Goal: Task Accomplishment & Management: Manage account settings

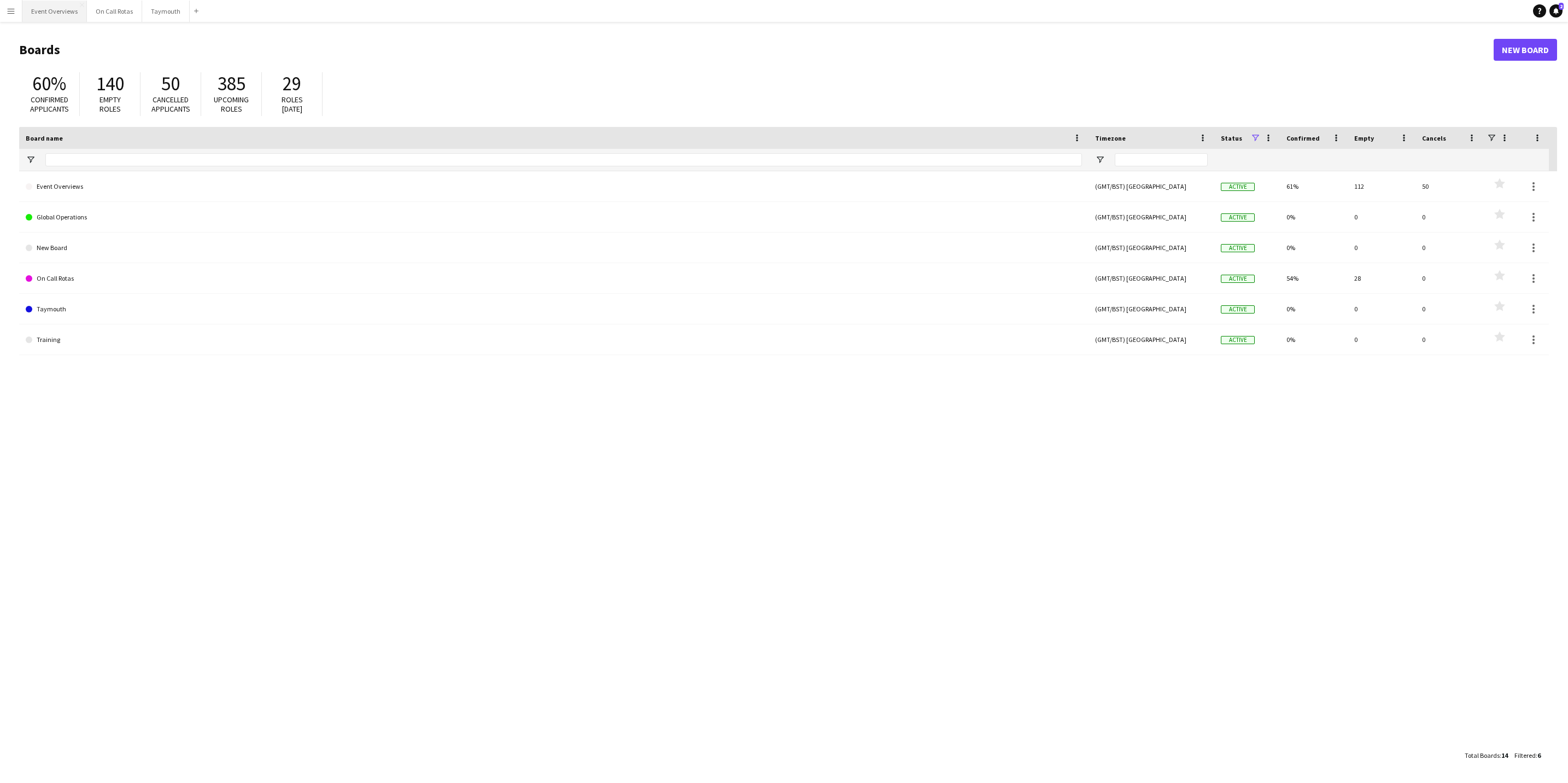
click at [37, 15] on button "Event Overviews Close" at bounding box center [55, 11] width 65 height 21
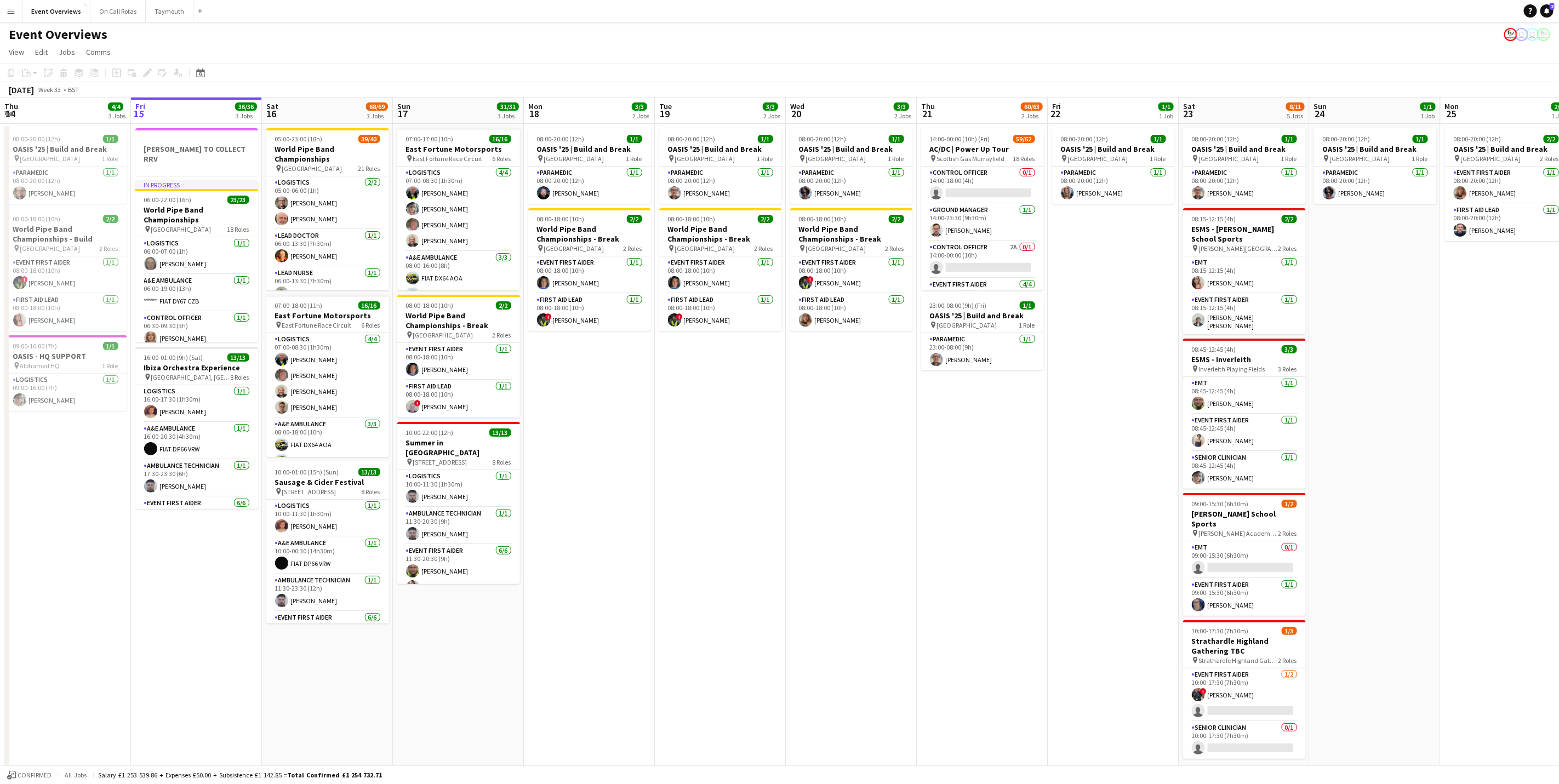
scroll to position [0, 357]
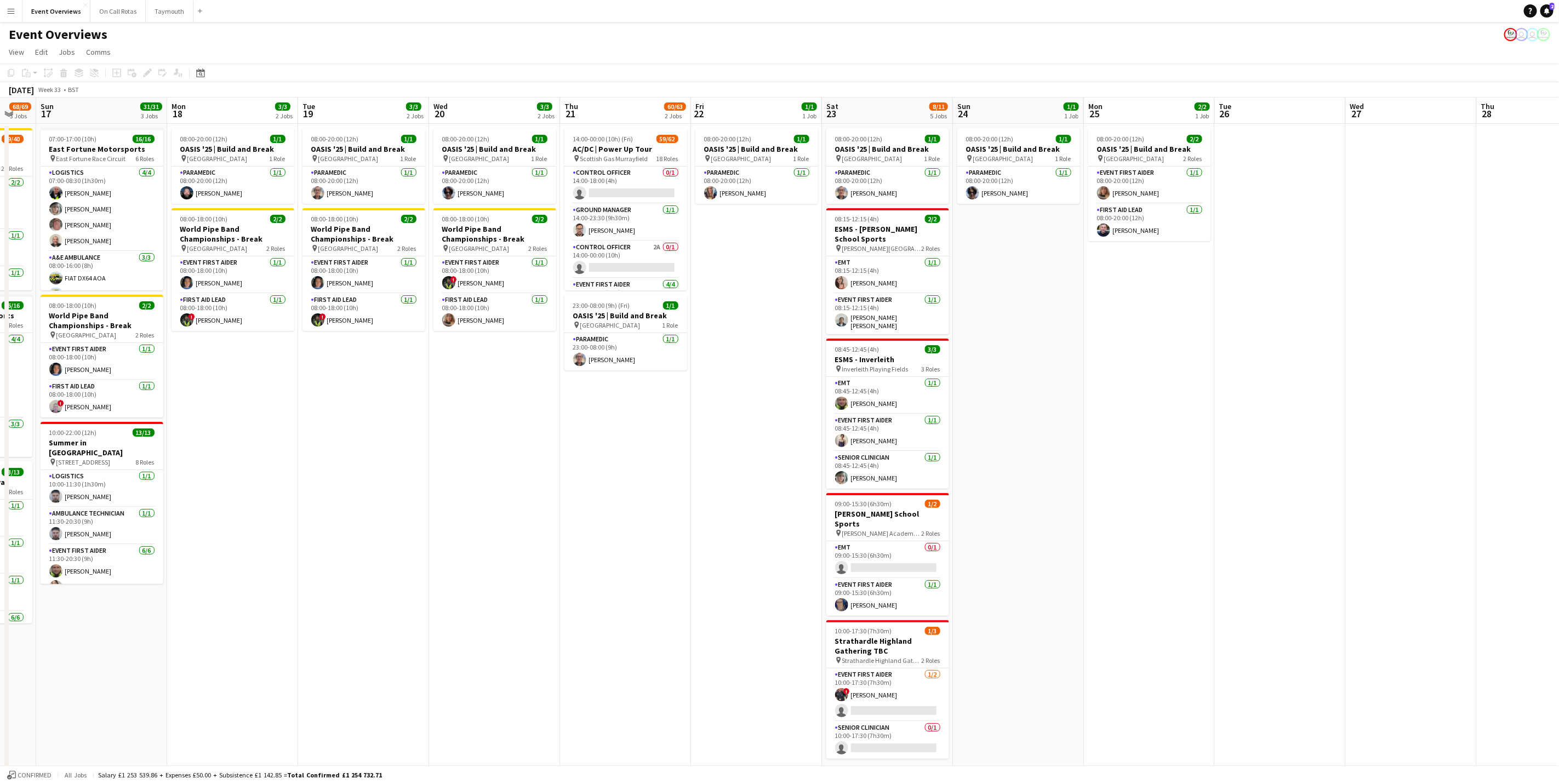
click at [709, 469] on app-calendar-viewport "Thu 14 4/4 3 Jobs Fri 15 36/36 3 Jobs Sat 16 68/69 3 Jobs Sun 17 31/31 3 Jobs M…" at bounding box center [779, 469] width 1559 height 744
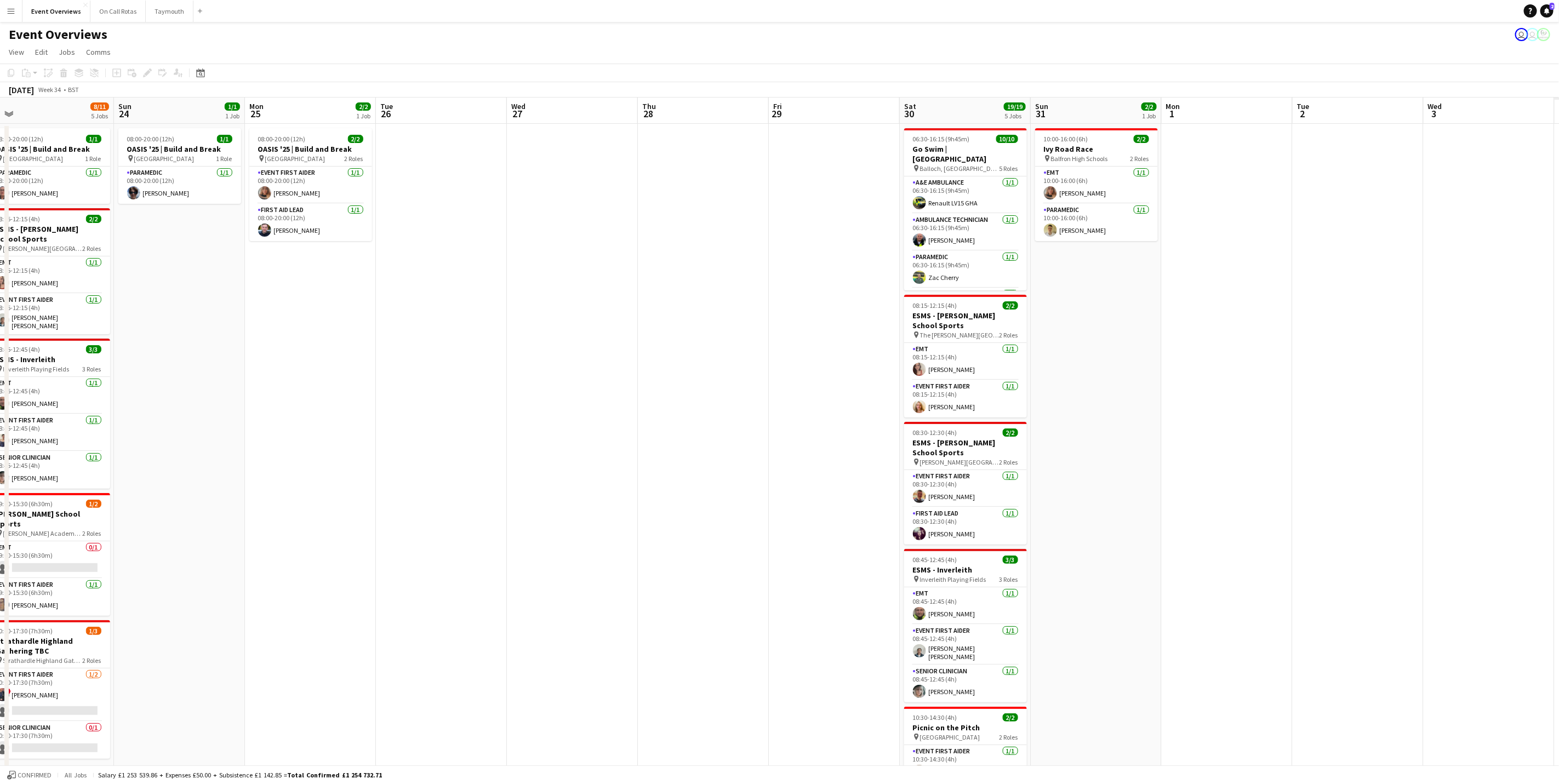
scroll to position [0, 363]
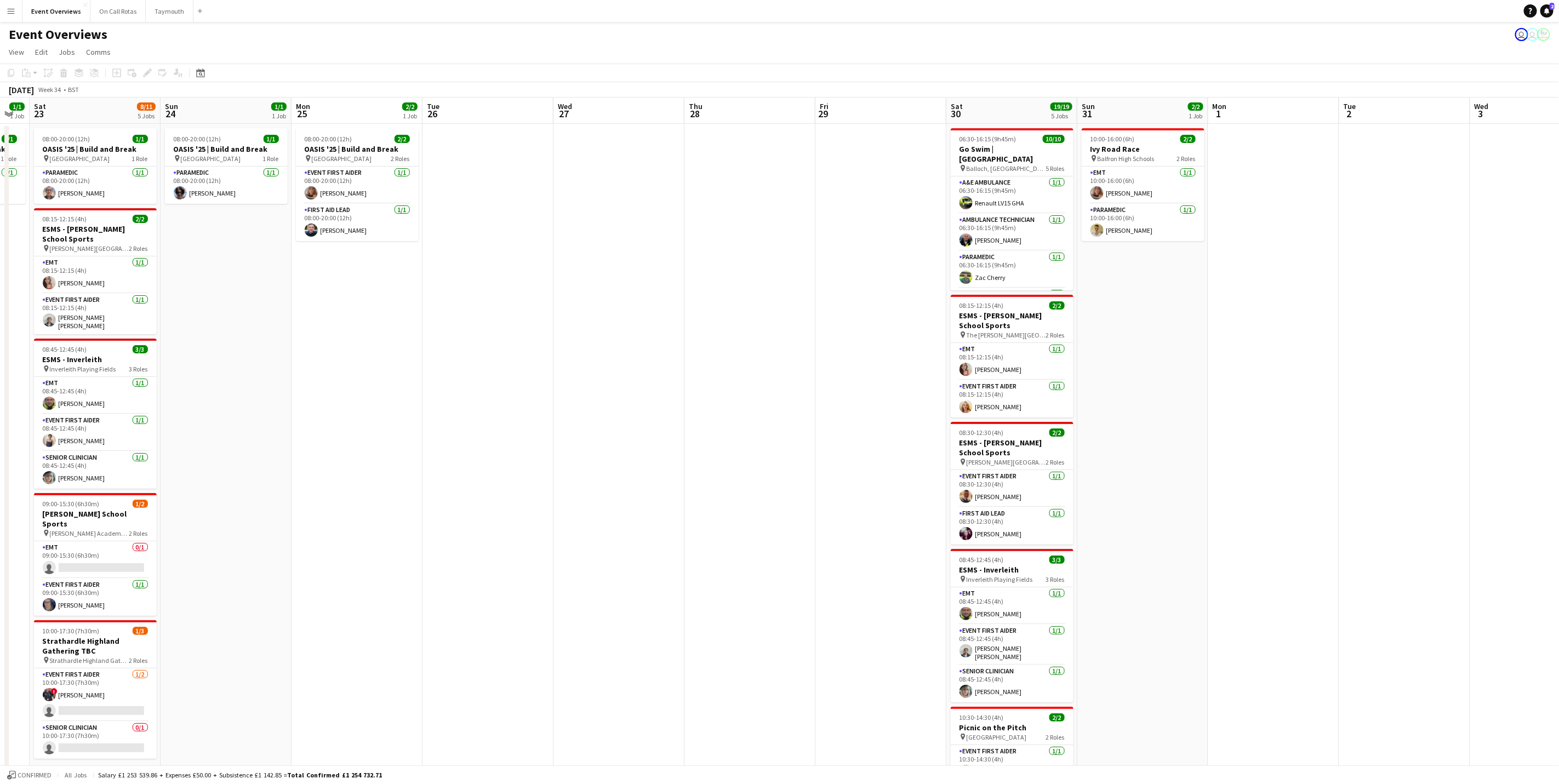
drag, startPoint x: 1094, startPoint y: 352, endPoint x: 409, endPoint y: 390, distance: 686.1
click at [409, 390] on app-calendar-viewport "Wed 20 3/3 2 Jobs Thu 21 60/63 2 Jobs Fri 22 1/1 1 Job Sat 23 8/11 5 Jobs Sun 2…" at bounding box center [779, 469] width 1559 height 744
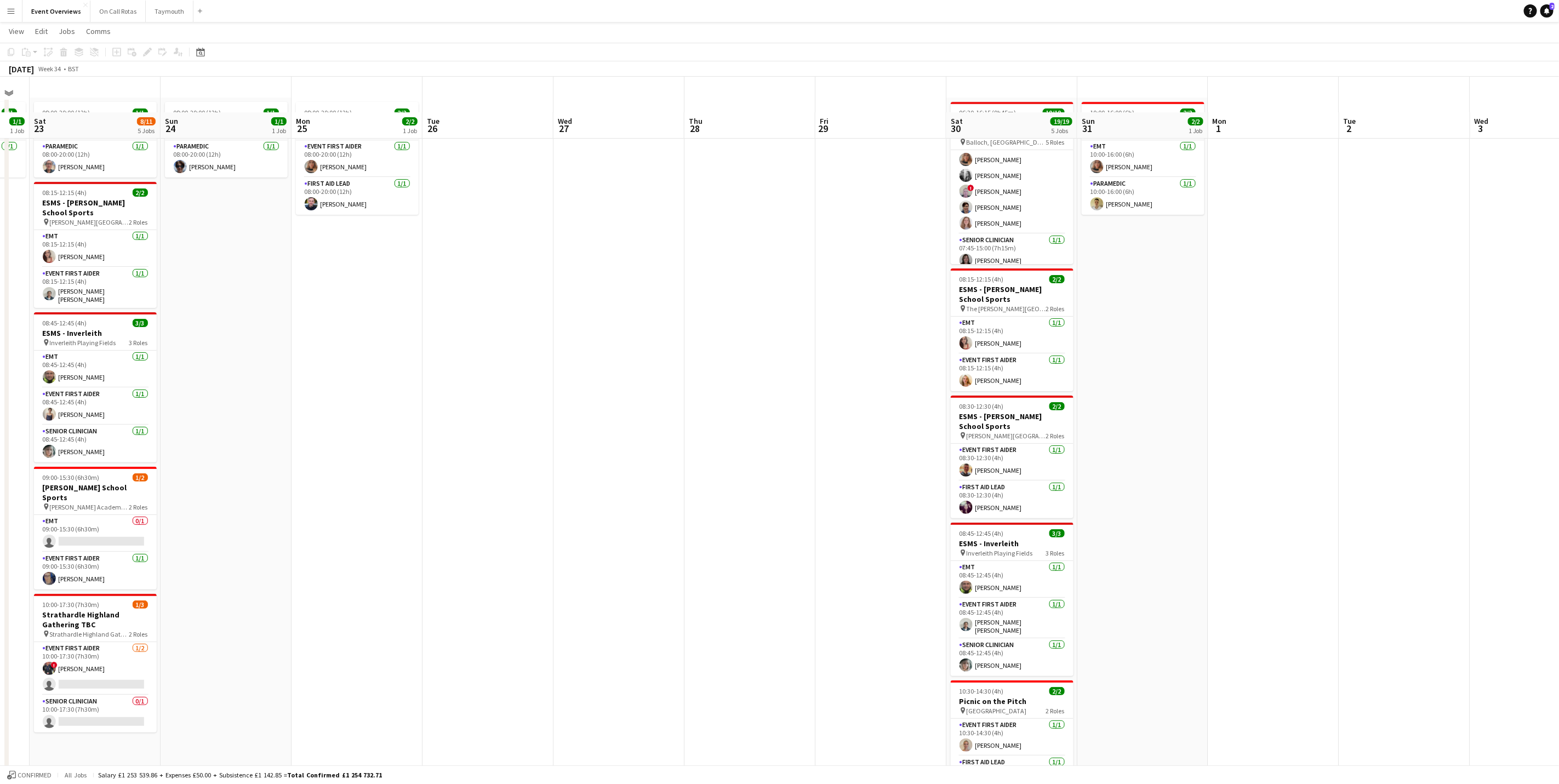
scroll to position [0, 0]
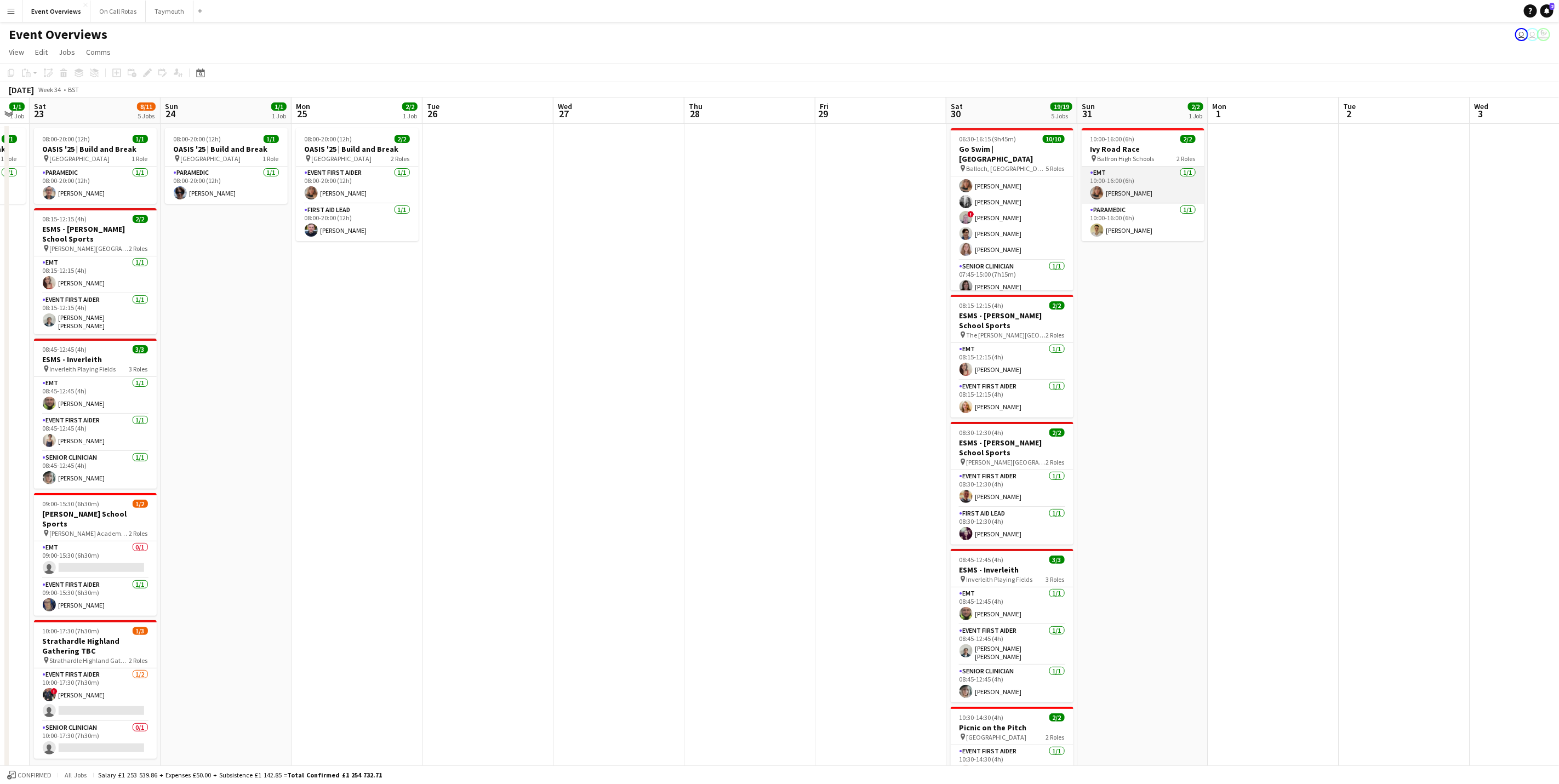
click at [1126, 177] on app-card-role "EMT [DATE] 10:00-16:00 (6h) [PERSON_NAME]" at bounding box center [1143, 185] width 123 height 37
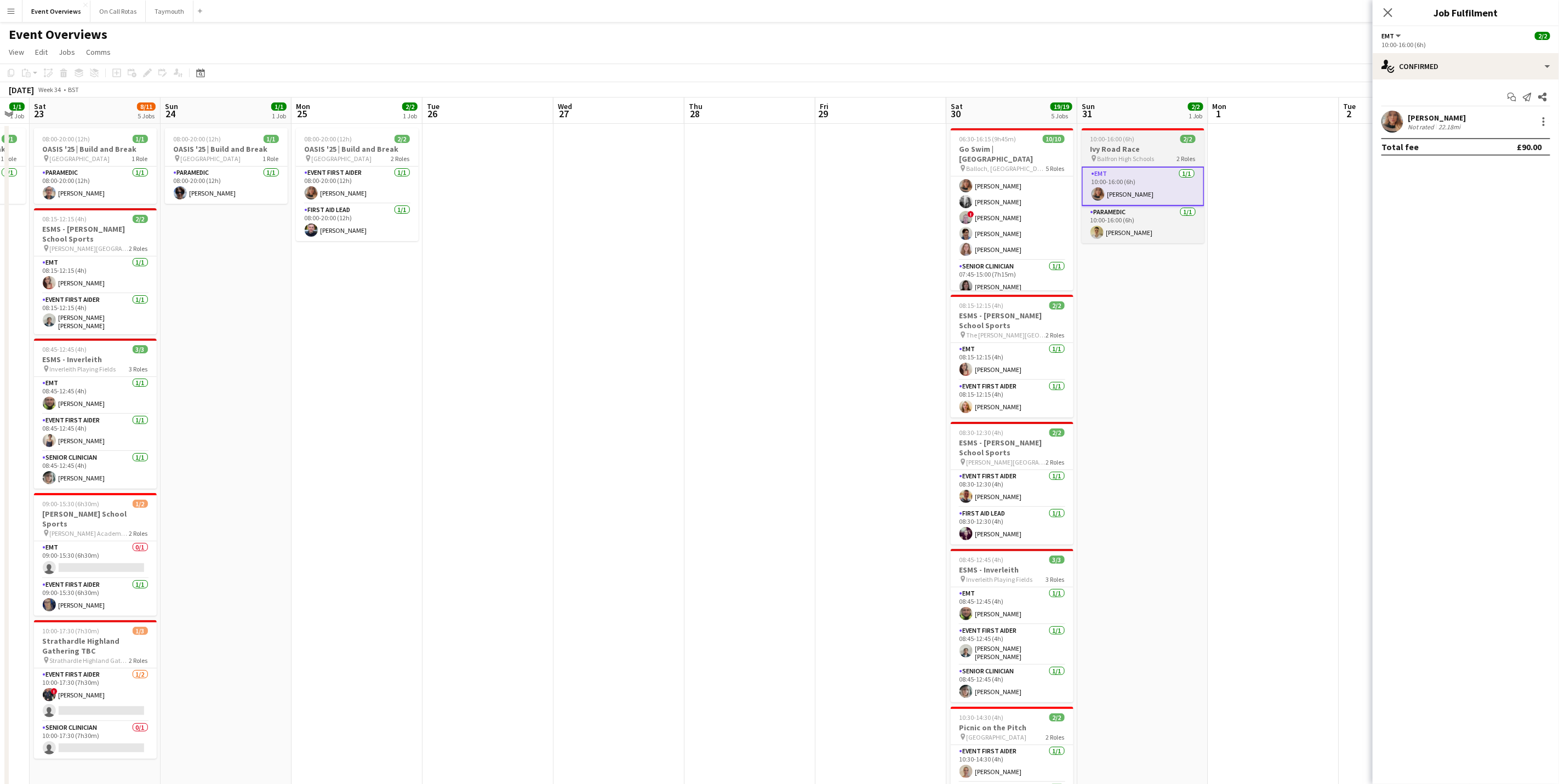
click at [1130, 155] on span "Balfron High Schools" at bounding box center [1126, 159] width 57 height 8
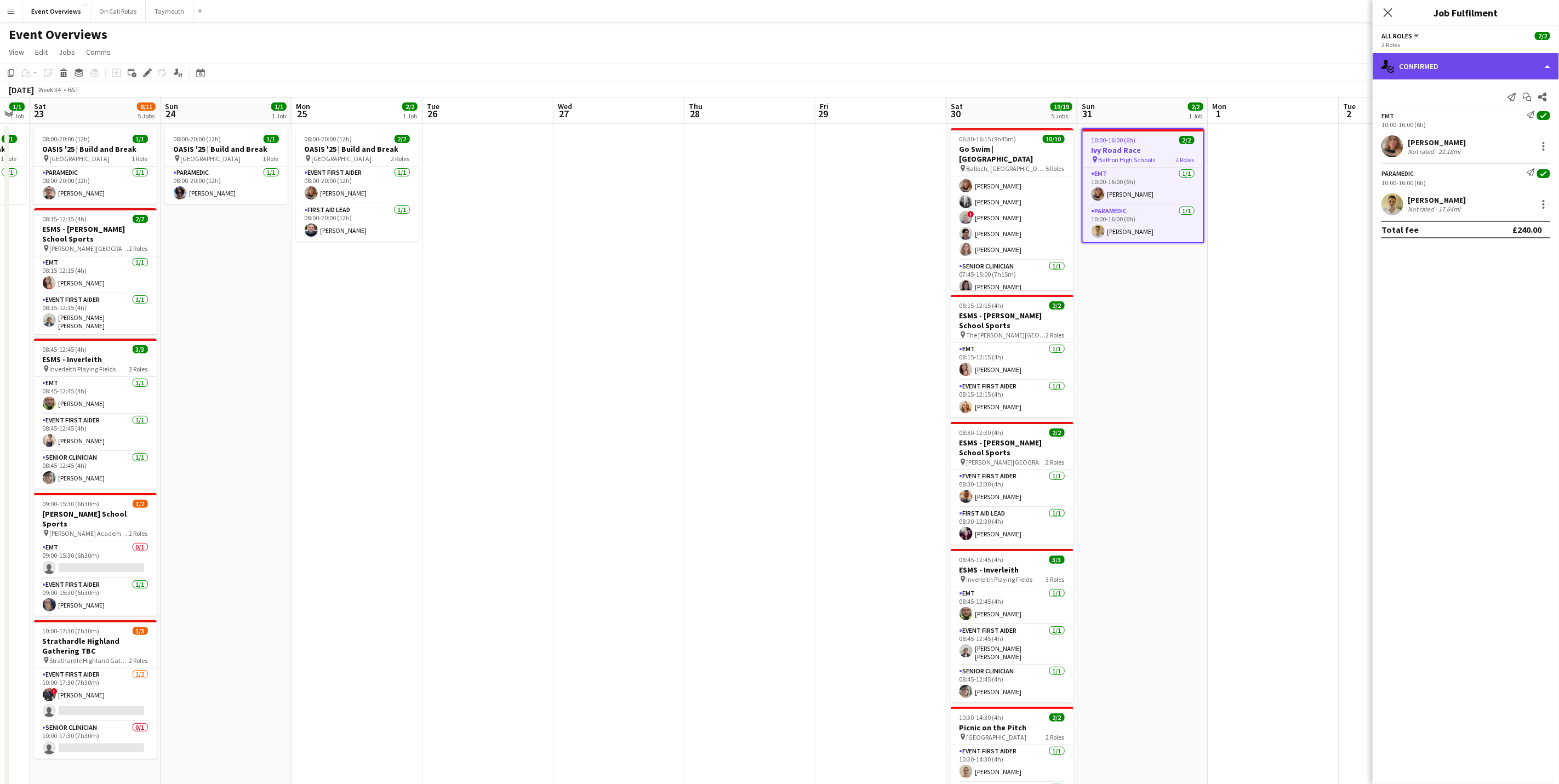
click at [1449, 64] on div "single-neutral-actions-check-2 Confirmed" at bounding box center [1466, 66] width 187 height 26
click at [1410, 205] on div "[PERSON_NAME]" at bounding box center [1436, 200] width 58 height 10
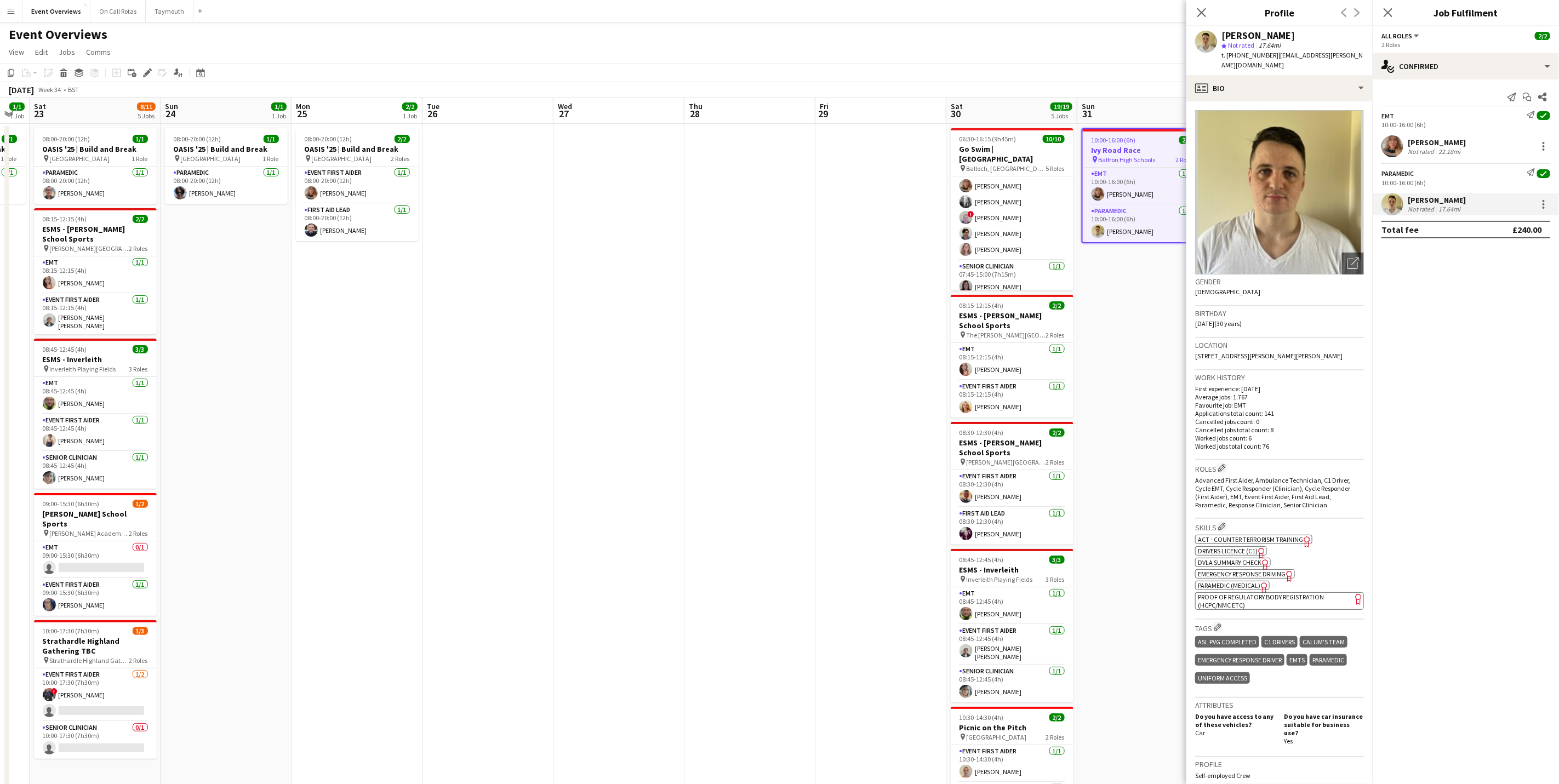
click at [1436, 147] on div "22.18mi" at bounding box center [1449, 151] width 26 height 8
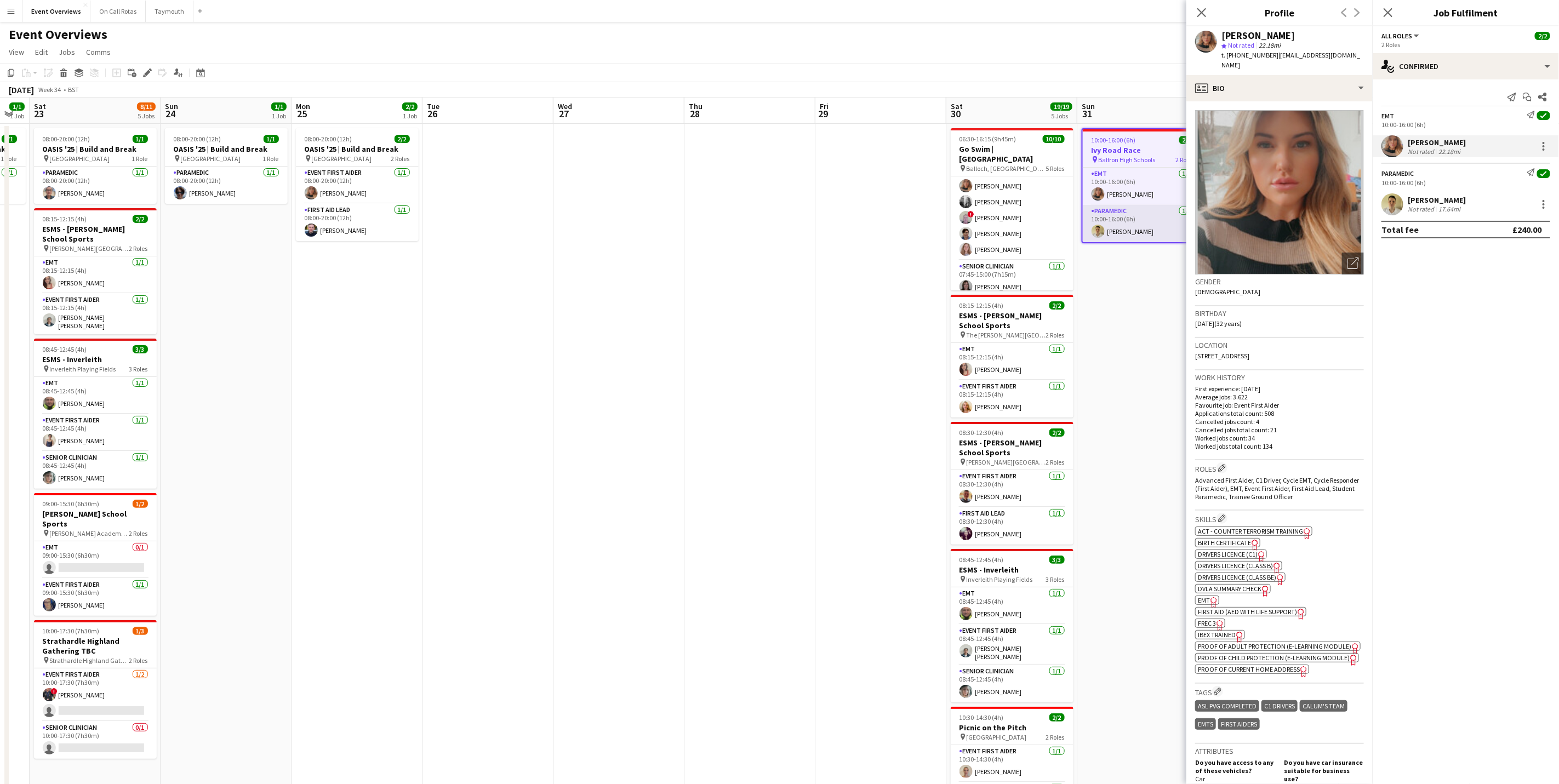
click at [1118, 234] on app-card-role "Paramedic [DATE] 10:00-16:00 (6h) [PERSON_NAME]" at bounding box center [1143, 224] width 121 height 37
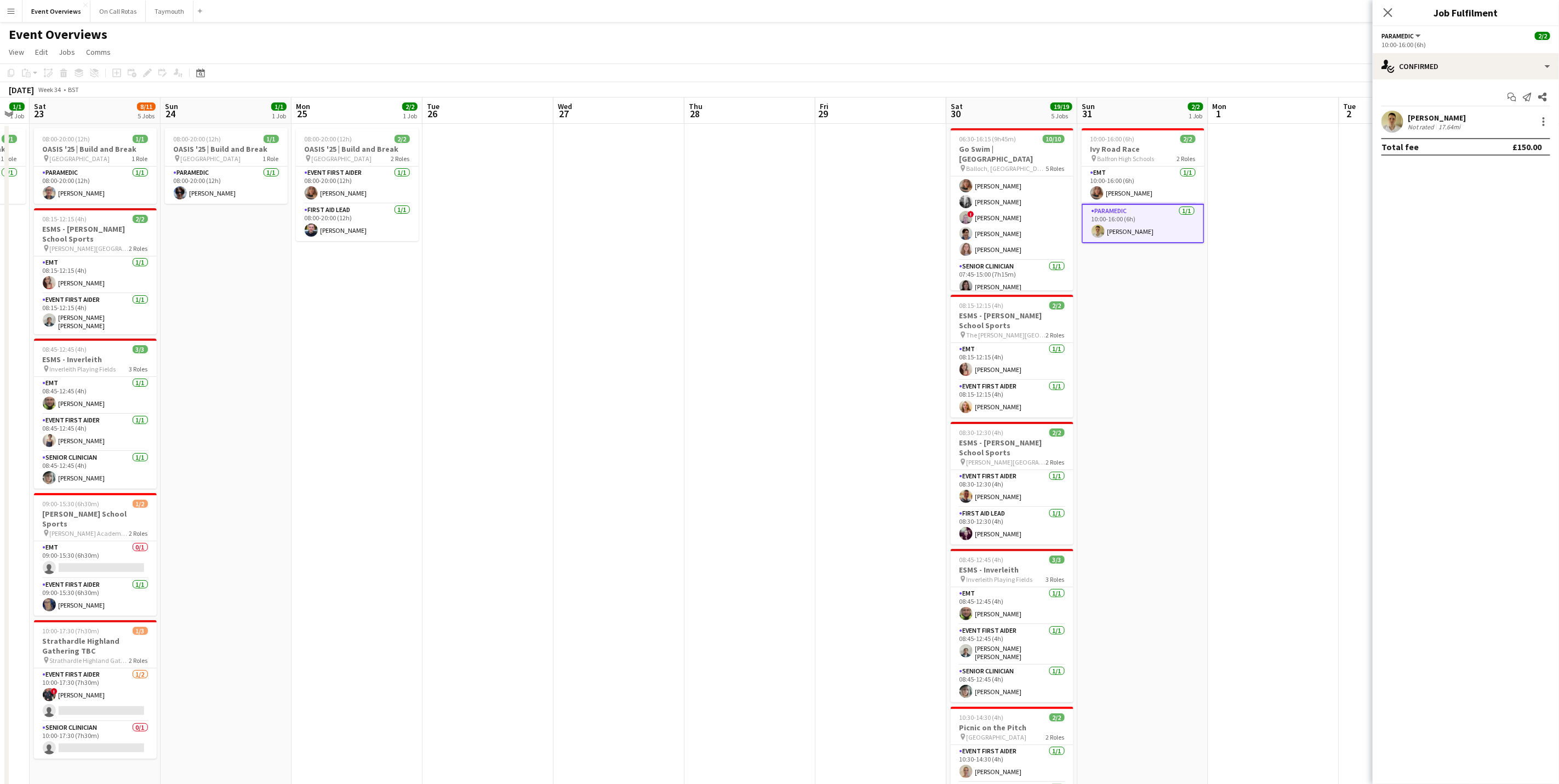
click at [1427, 122] on div "[PERSON_NAME] Not rated 17.64mi" at bounding box center [1436, 121] width 58 height 18
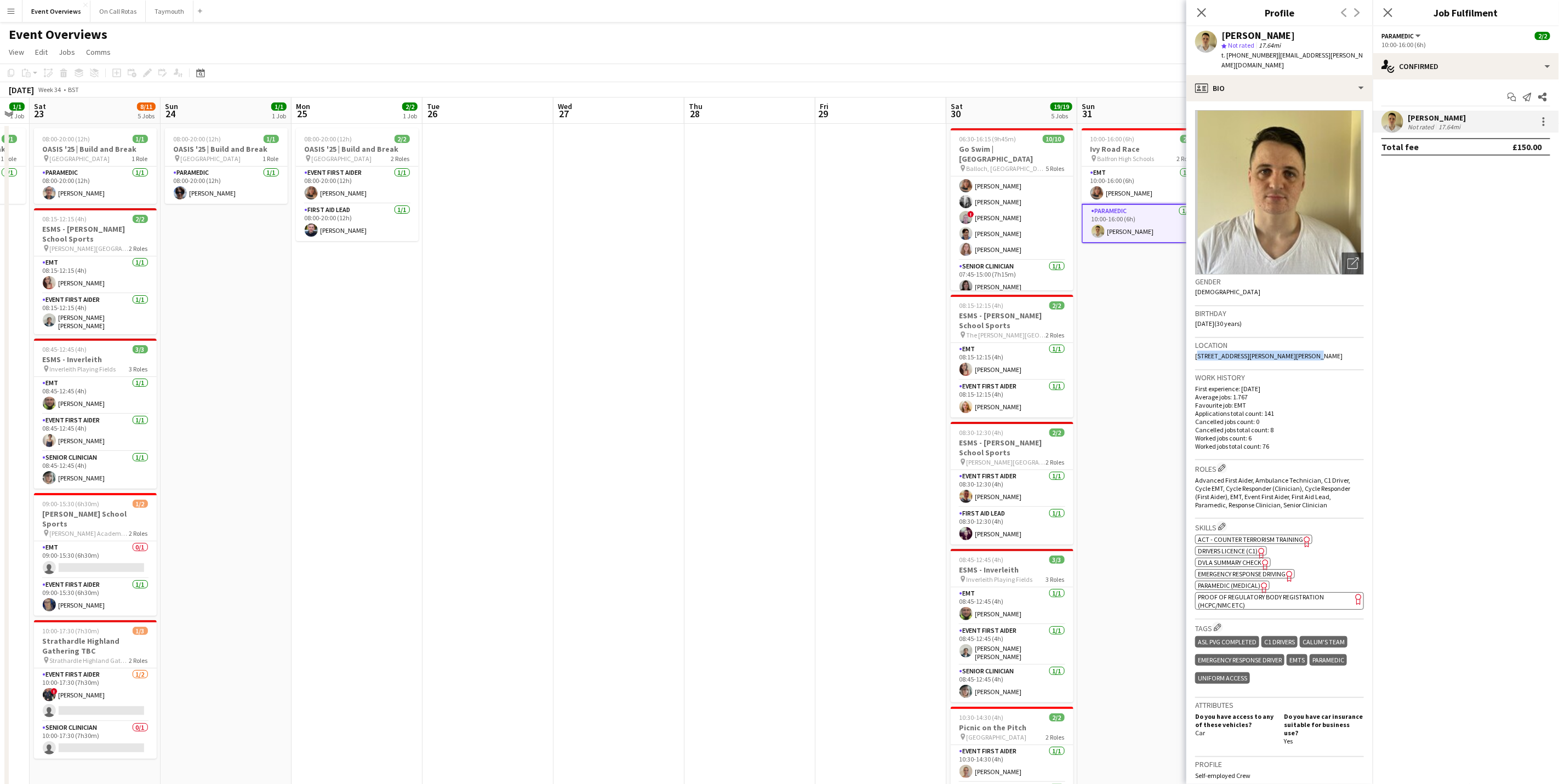
drag, startPoint x: 1296, startPoint y: 344, endPoint x: 1192, endPoint y: 353, distance: 104.4
click at [1192, 353] on app-crew-profile-bio "Open photos pop-in Gender [DEMOGRAPHIC_DATA] Birthday [DEMOGRAPHIC_DATA] (30 ye…" at bounding box center [1280, 442] width 187 height 682
drag, startPoint x: 1192, startPoint y: 353, endPoint x: 1231, endPoint y: 346, distance: 39.6
copy span "[STREET_ADDRESS][PERSON_NAME][PERSON_NAME]"
click at [1385, 14] on icon "Close pop-in" at bounding box center [1388, 13] width 11 height 11
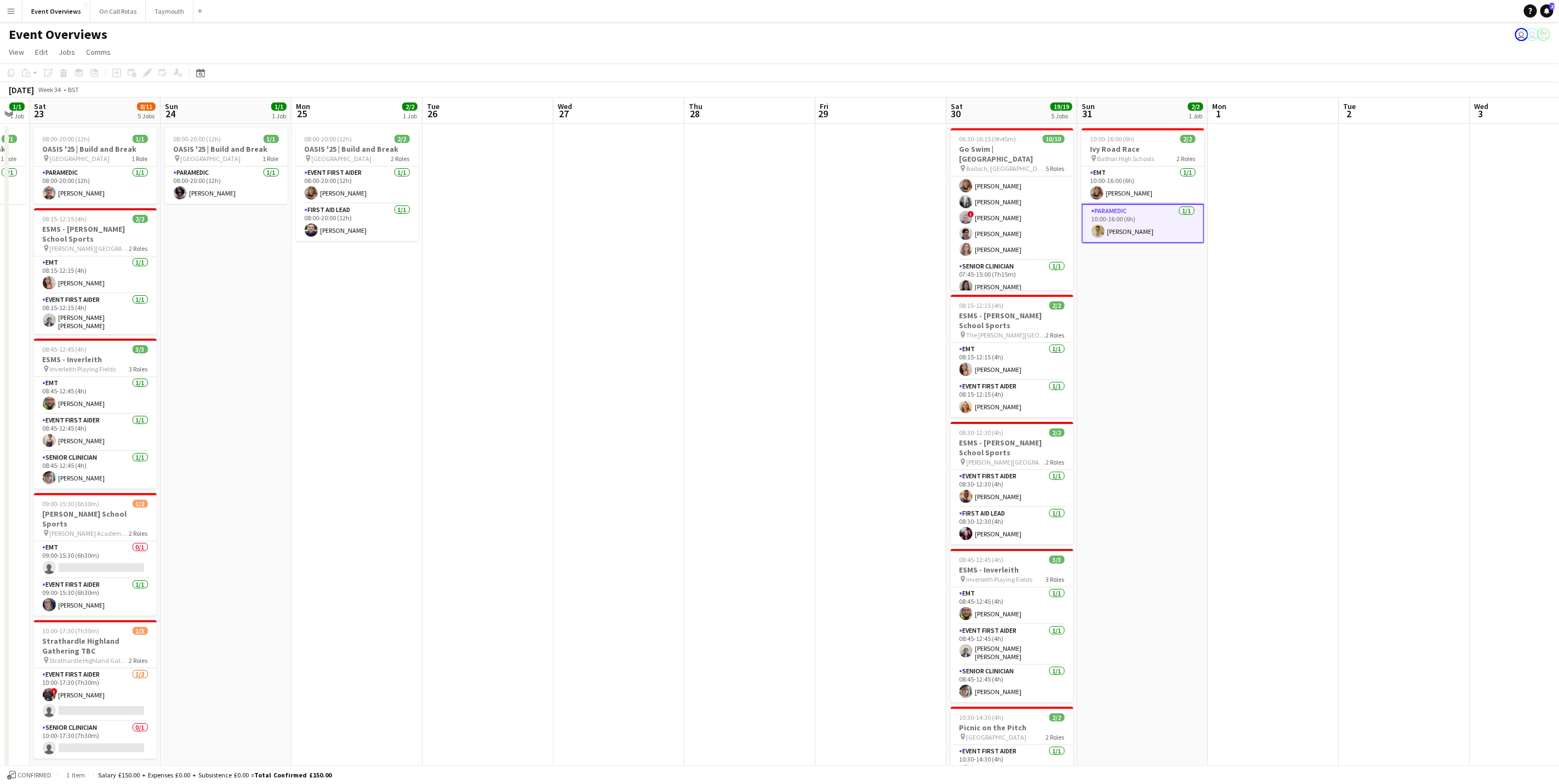
click at [579, 452] on app-date-cell at bounding box center [619, 482] width 131 height 717
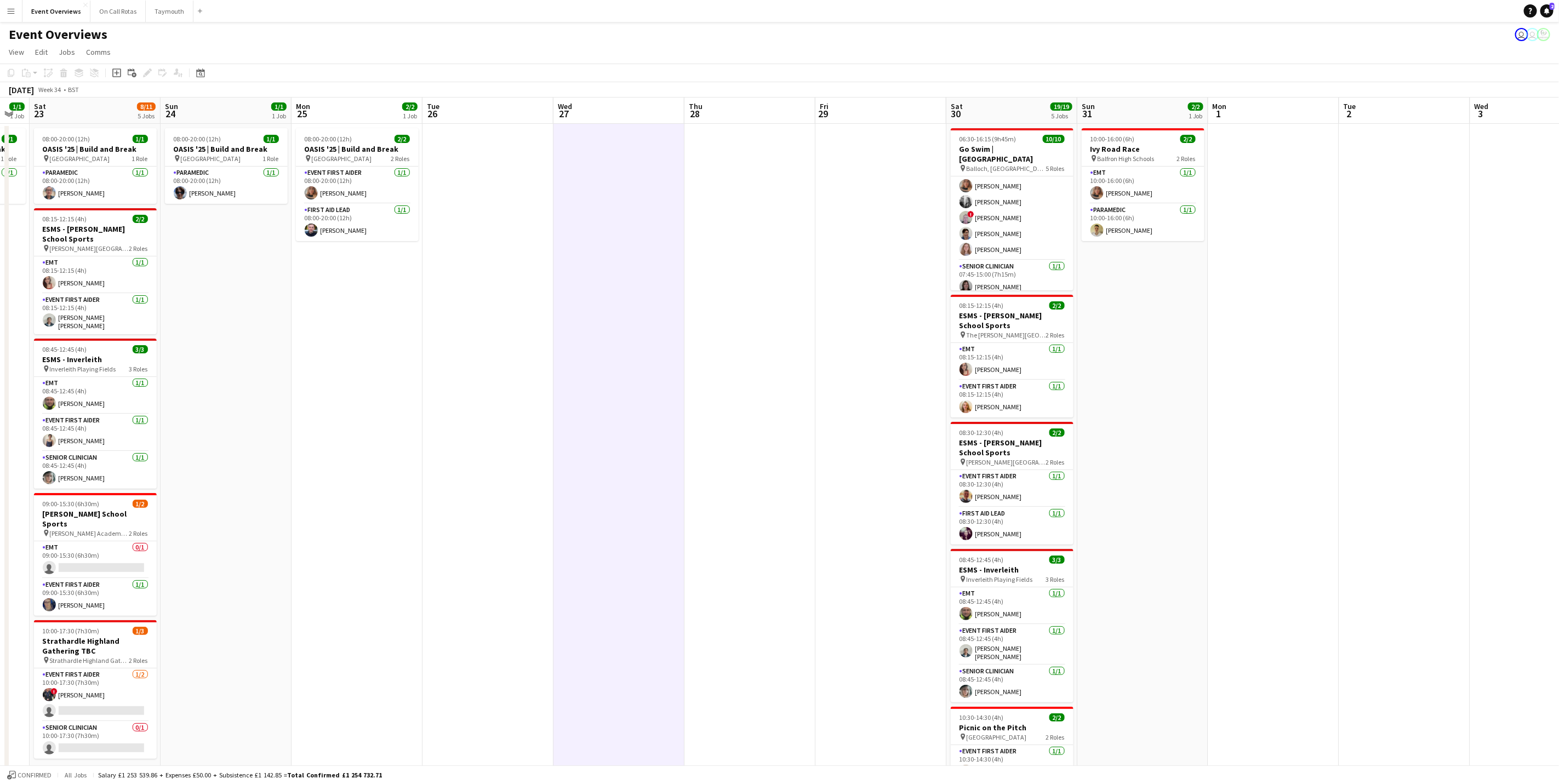
scroll to position [0, 269]
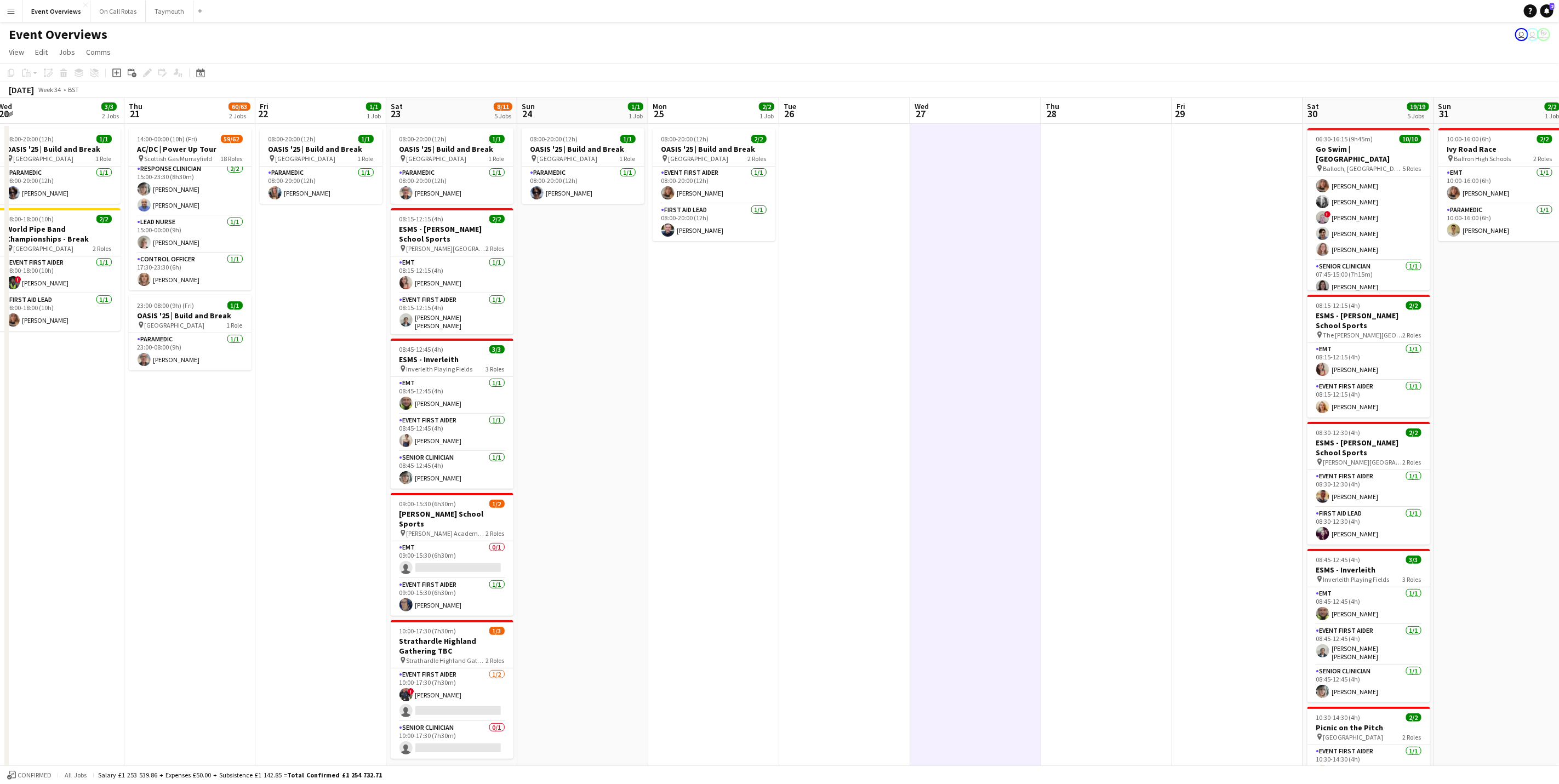
drag, startPoint x: 642, startPoint y: 538, endPoint x: 957, endPoint y: 593, distance: 319.8
click at [957, 593] on app-calendar-viewport "Mon 18 3/3 2 Jobs Tue 19 3/3 2 Jobs Wed 20 3/3 2 Jobs Thu 21 60/63 2 Jobs Fri 2…" at bounding box center [779, 469] width 1559 height 744
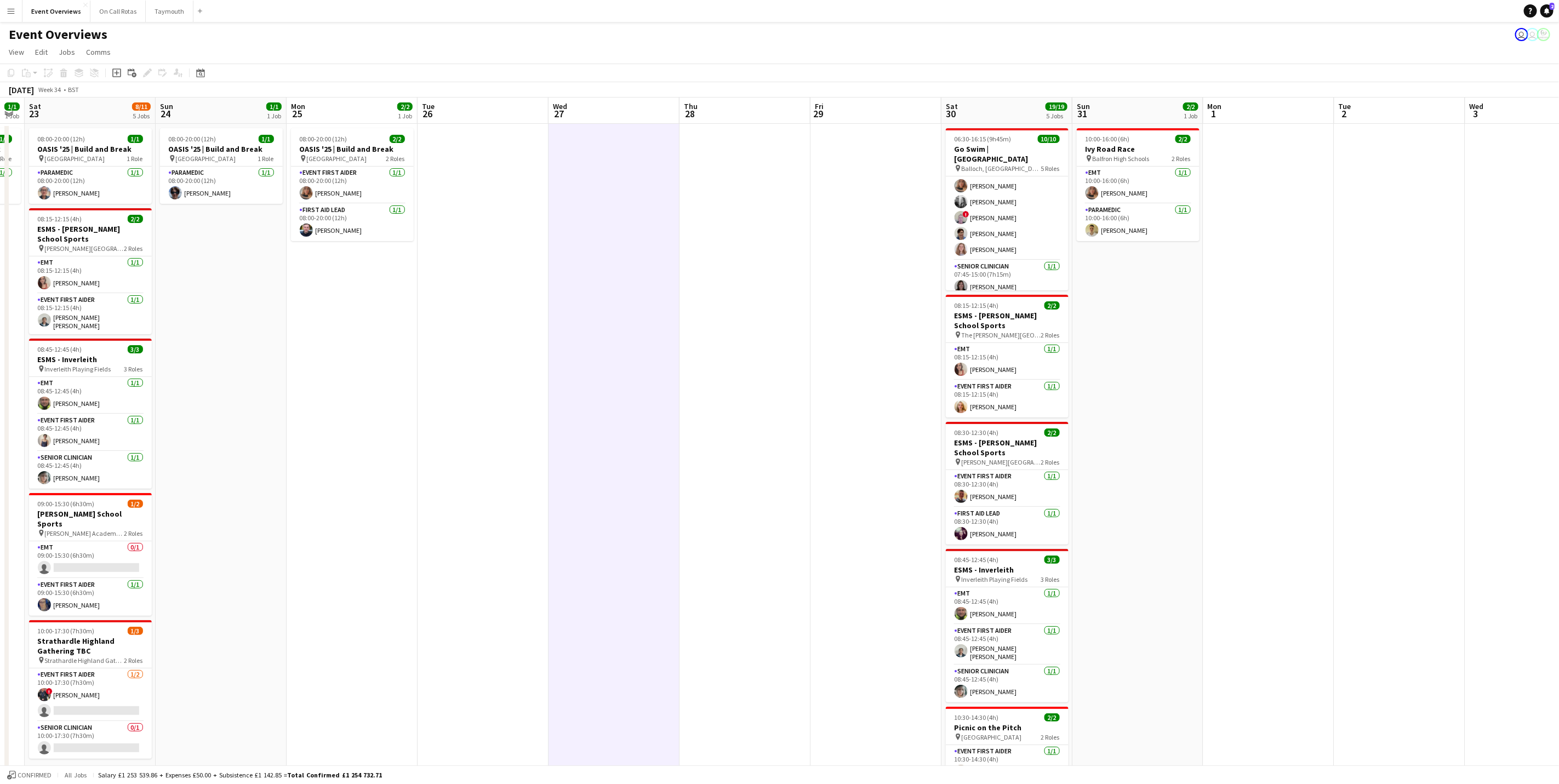
drag, startPoint x: 1047, startPoint y: 439, endPoint x: 686, endPoint y: 426, distance: 361.2
click at [686, 426] on app-calendar-viewport "Wed 20 3/3 2 Jobs Thu 21 60/63 2 Jobs Fri 22 1/1 1 Job Sat 23 8/11 5 Jobs Sun 2…" at bounding box center [779, 469] width 1559 height 744
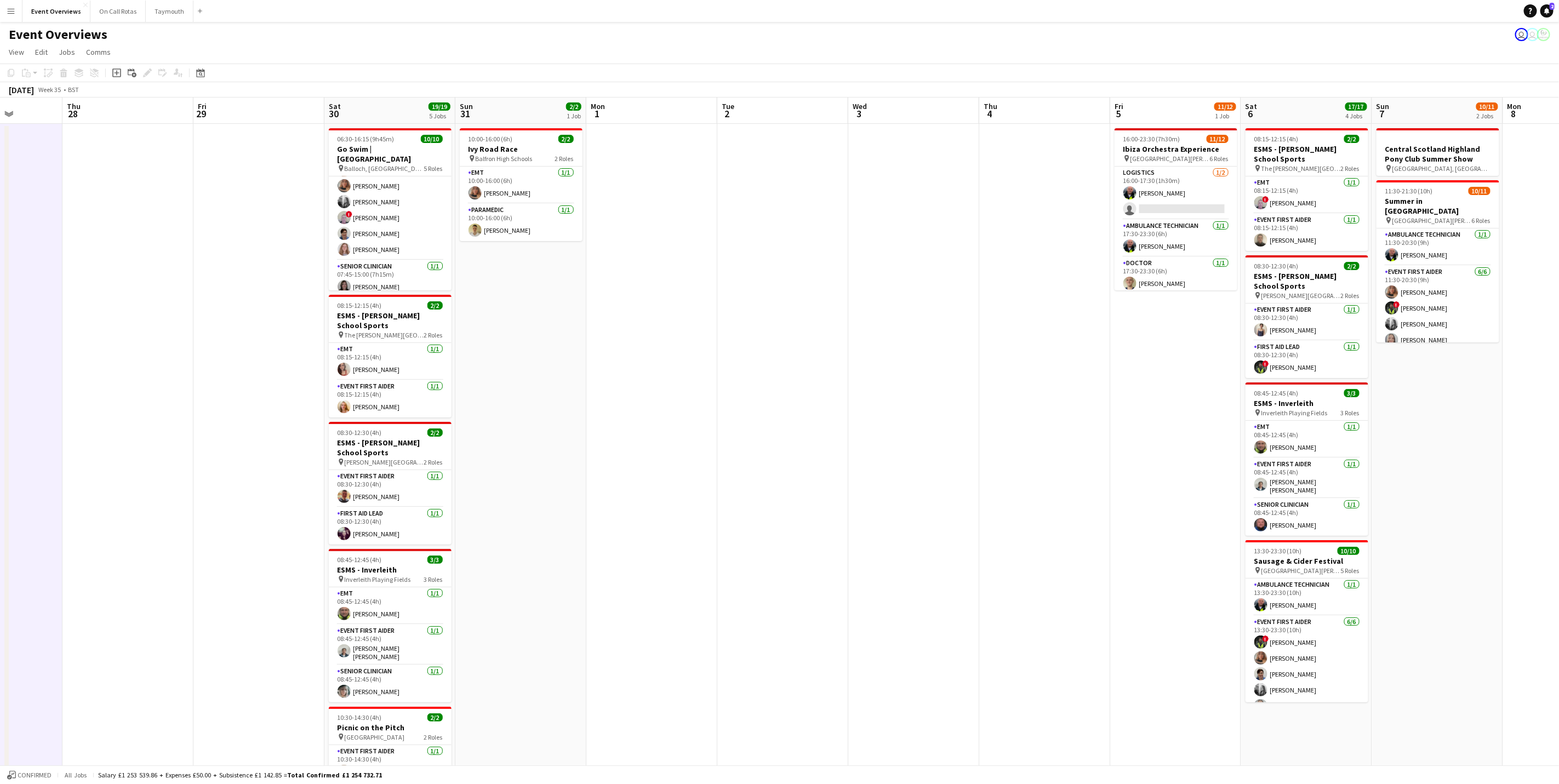
drag, startPoint x: 489, startPoint y: 396, endPoint x: 426, endPoint y: 394, distance: 63.0
click at [436, 393] on app-calendar-viewport "Mon 25 2/2 1 Job Tue 26 Wed 27 Thu 28 Fri 29 Sat 30 19/19 5 Jobs Sun 31 2/2 1 J…" at bounding box center [779, 469] width 1559 height 744
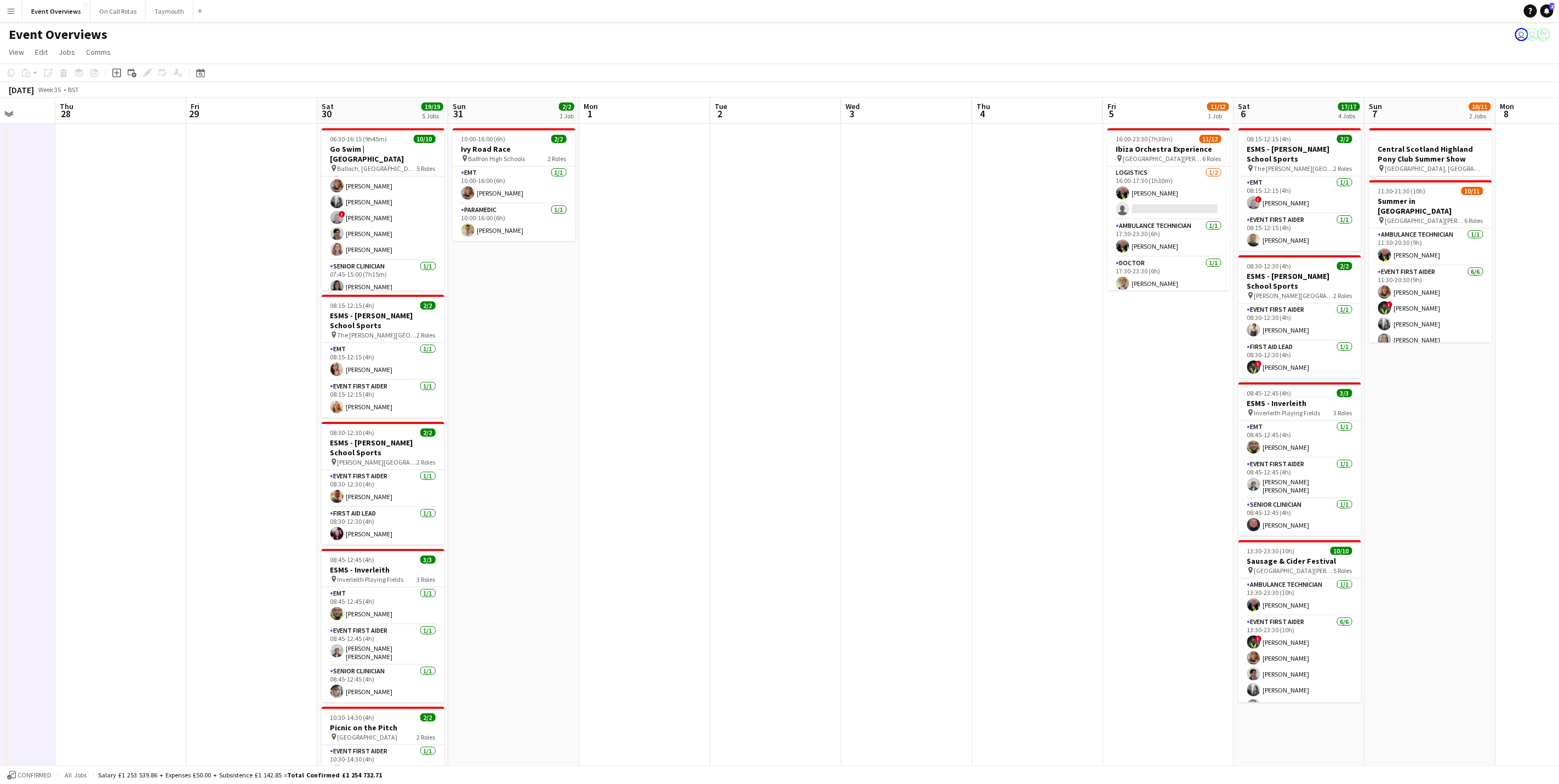
drag, startPoint x: 765, startPoint y: 382, endPoint x: 546, endPoint y: 376, distance: 219.1
click at [546, 376] on app-calendar-viewport "Mon 25 2/2 1 Job Tue 26 Wed 27 Thu 28 Fri 29 Sat 30 19/19 5 Jobs Sun 31 2/2 1 J…" at bounding box center [779, 469] width 1559 height 744
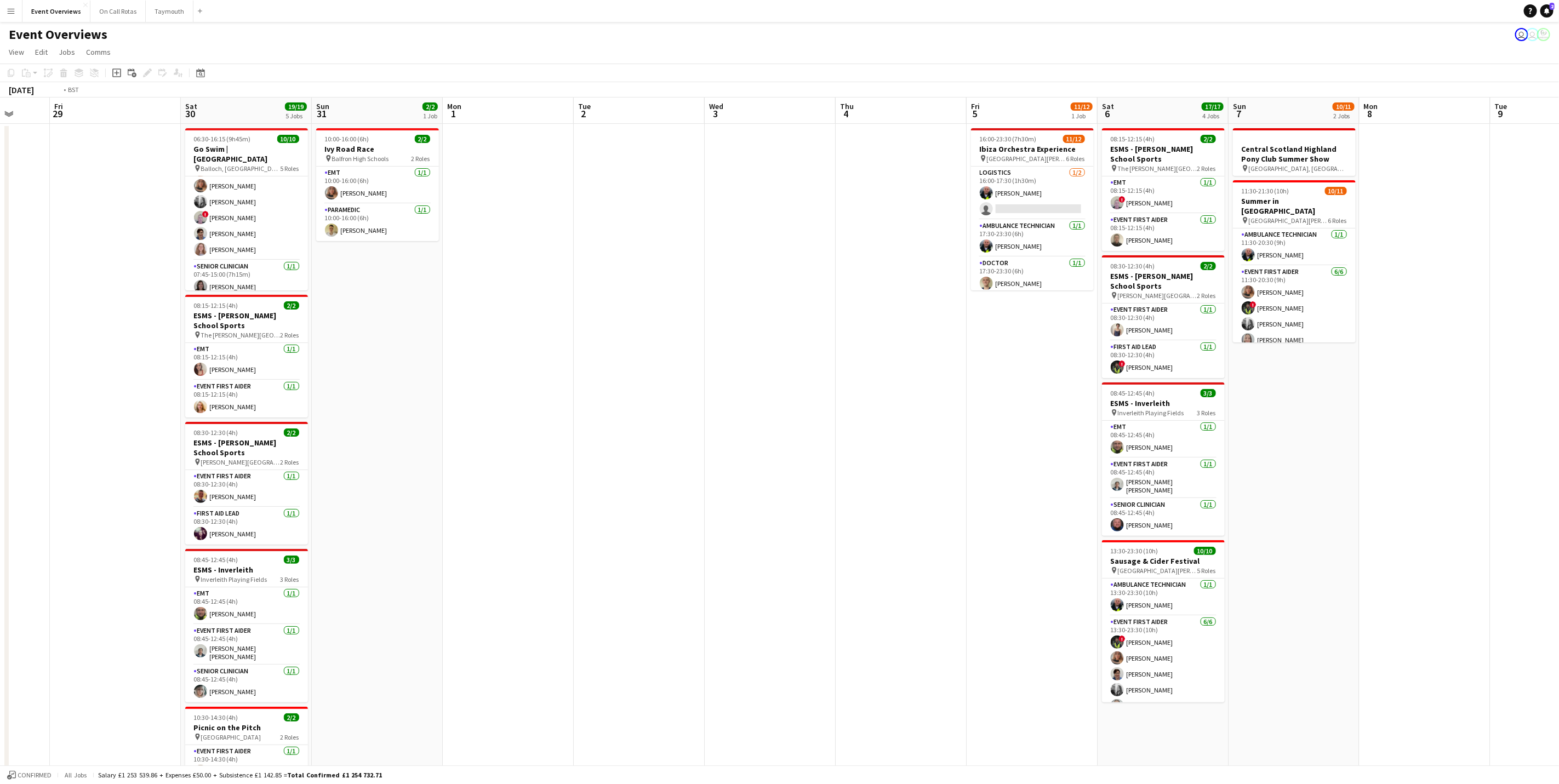
drag, startPoint x: 426, startPoint y: 414, endPoint x: 1210, endPoint y: 420, distance: 784.0
click at [1310, 424] on app-calendar-viewport "Wed 27 Thu 28 Fri 29 Sat 30 19/19 5 Jobs Sun 31 2/2 1 Job Mon 1 Tue 2 Wed 3 Thu…" at bounding box center [779, 469] width 1559 height 744
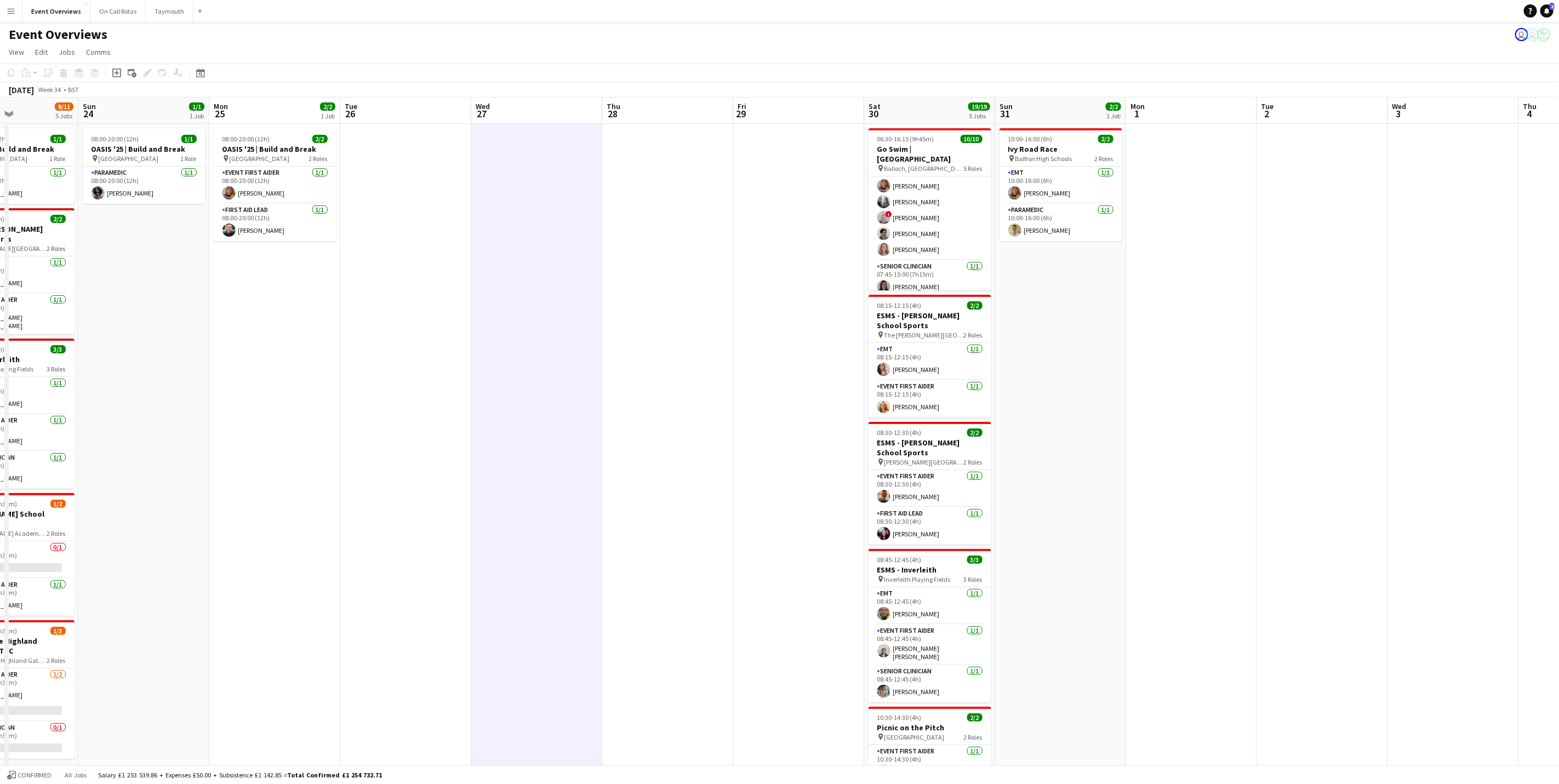
drag, startPoint x: 610, startPoint y: 438, endPoint x: 1250, endPoint y: 439, distance: 640.0
click at [1292, 439] on app-calendar-viewport "Thu 21 60/63 2 Jobs Fri 22 1/1 1 Job Sat 23 8/11 5 Jobs Sun 24 1/1 1 Job Mon 25…" at bounding box center [779, 469] width 1559 height 744
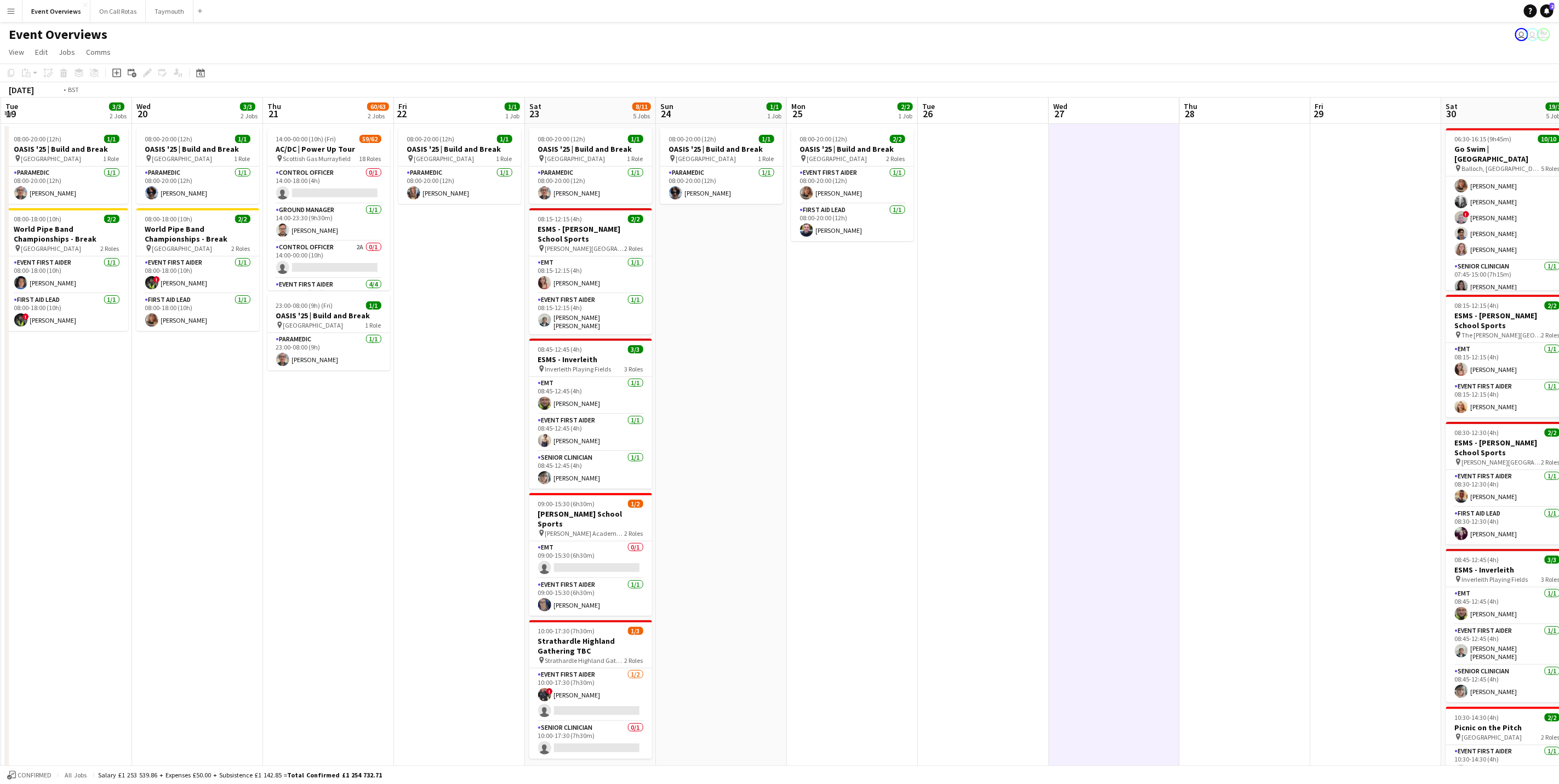
drag, startPoint x: 848, startPoint y: 426, endPoint x: 1136, endPoint y: 432, distance: 288.1
click at [1136, 432] on app-calendar-viewport "Sat 16 68/69 3 Jobs Sun 17 31/31 3 Jobs Mon 18 3/3 2 Jobs Tue 19 3/3 2 Jobs Wed…" at bounding box center [779, 469] width 1559 height 744
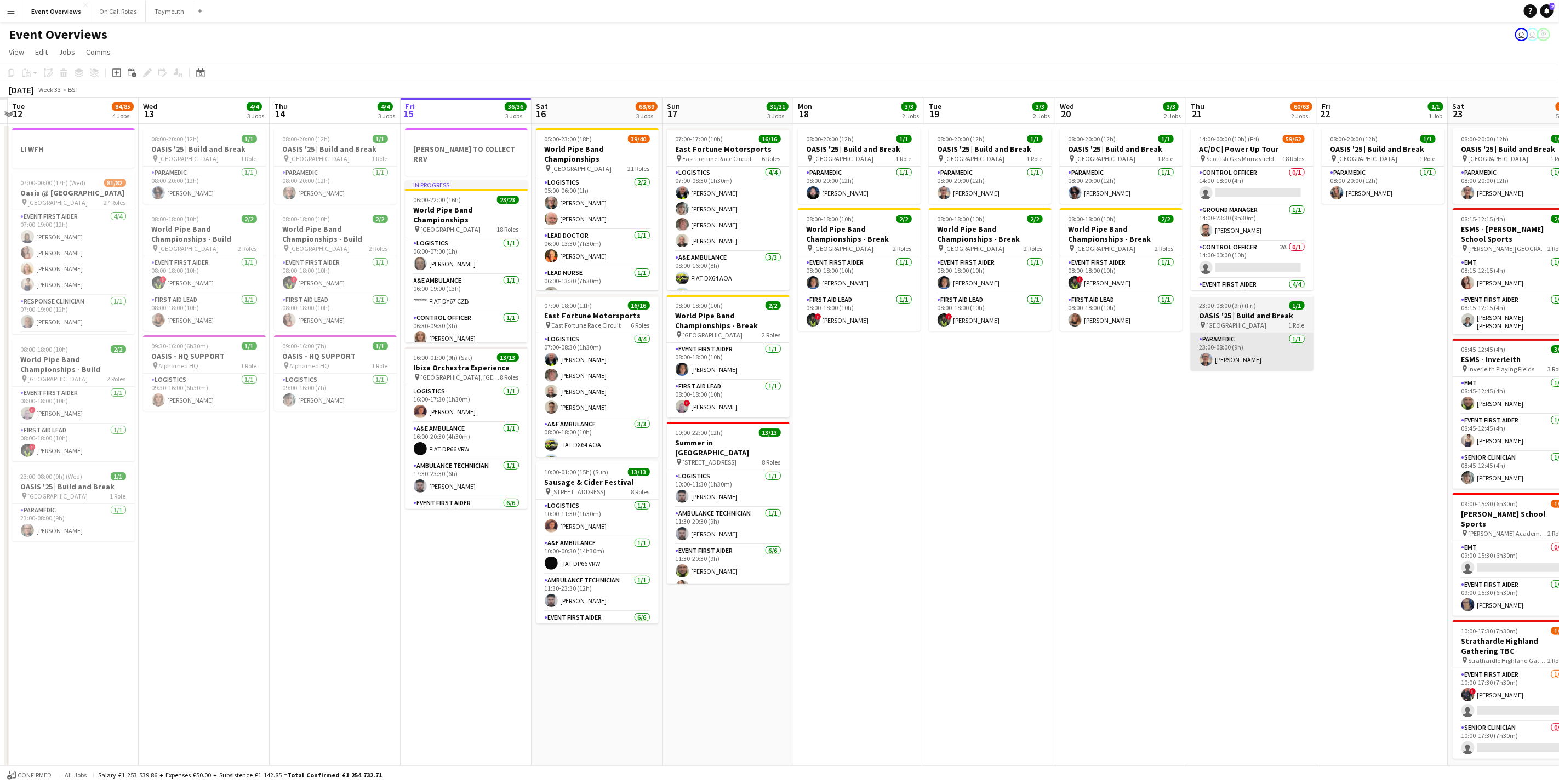
drag, startPoint x: 948, startPoint y: 386, endPoint x: 1304, endPoint y: 355, distance: 357.3
click at [1519, 356] on app-calendar-viewport "Mon 11 Tue 12 84/85 4 Jobs Wed 13 4/4 3 Jobs Thu 14 4/4 3 Jobs Fri 15 36/36 3 J…" at bounding box center [779, 469] width 1559 height 744
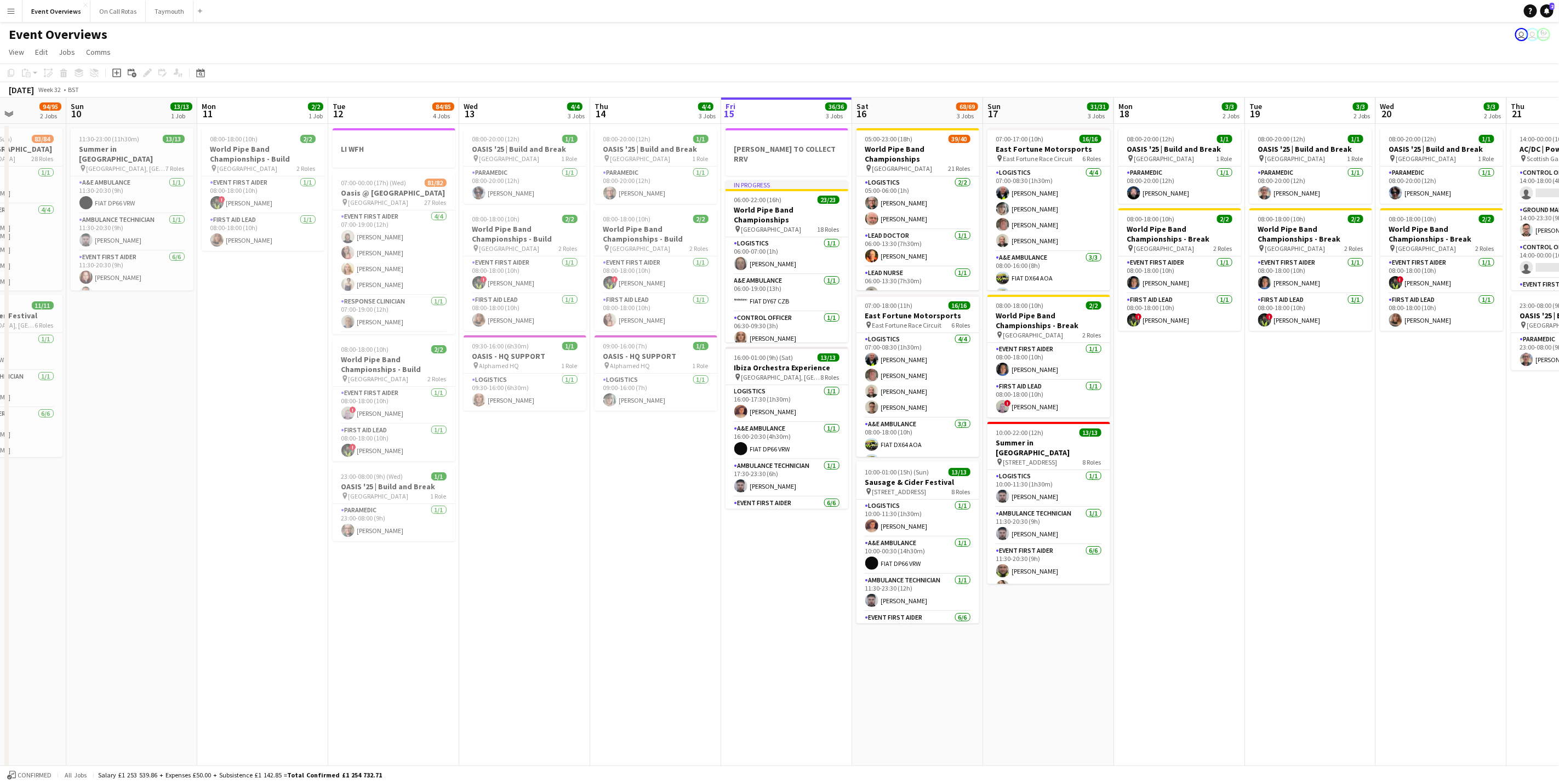
drag, startPoint x: 147, startPoint y: 451, endPoint x: 695, endPoint y: 449, distance: 548.0
click at [695, 449] on app-calendar-viewport "Fri 8 Sat 9 94/95 2 Jobs Sun 10 13/13 1 Job Mon 11 2/2 1 Job Tue 12 84/85 4 Job…" at bounding box center [779, 469] width 1559 height 744
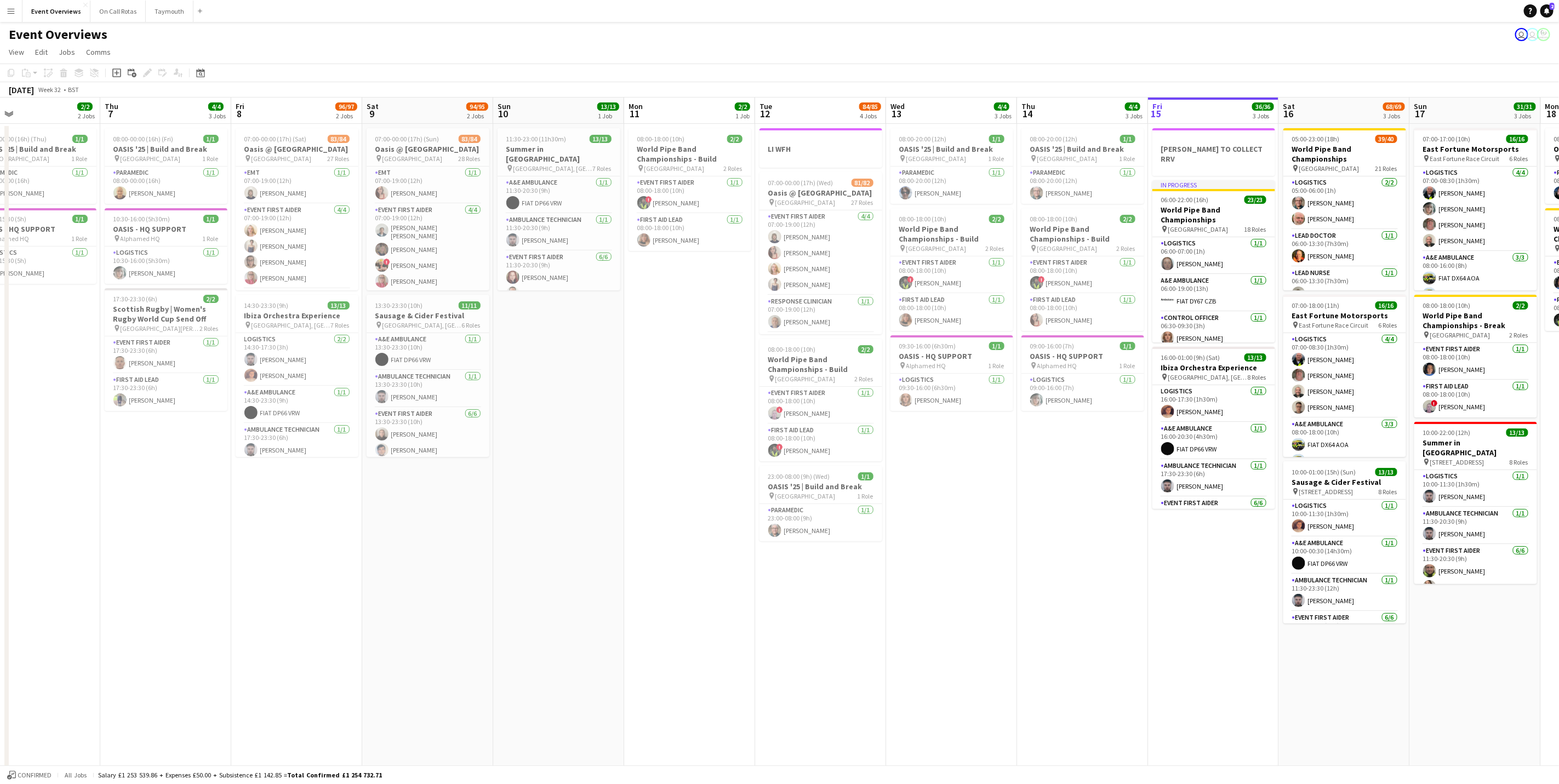
scroll to position [0, 286]
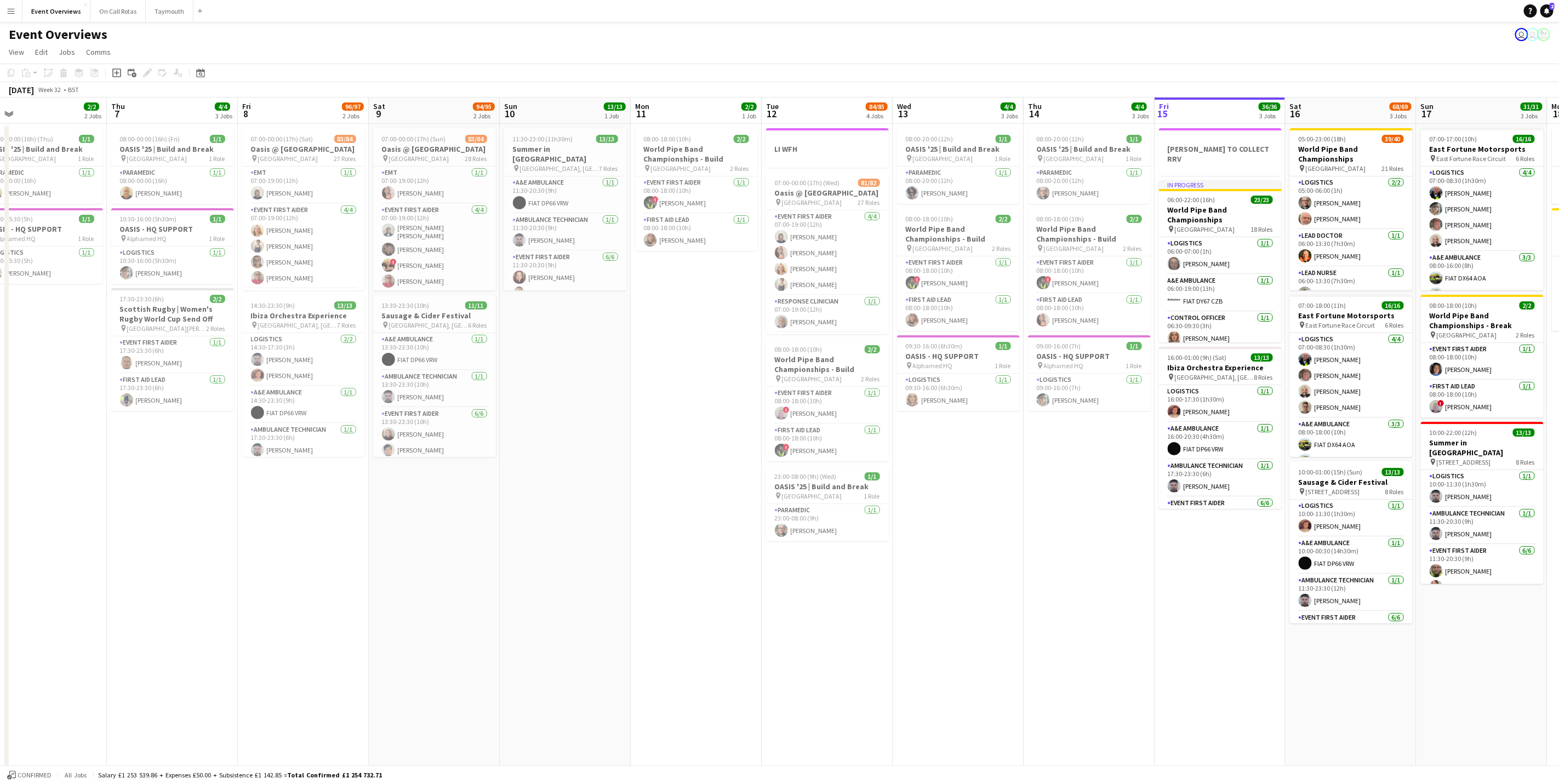
drag, startPoint x: 378, startPoint y: 526, endPoint x: 456, endPoint y: 541, distance: 79.4
click at [456, 541] on app-calendar-viewport "Mon 4 Tue 5 2/2 2 Jobs Wed 6 2/2 2 Jobs Thu 7 4/4 3 Jobs Fri 8 96/97 2 Jobs Sat…" at bounding box center [779, 469] width 1559 height 744
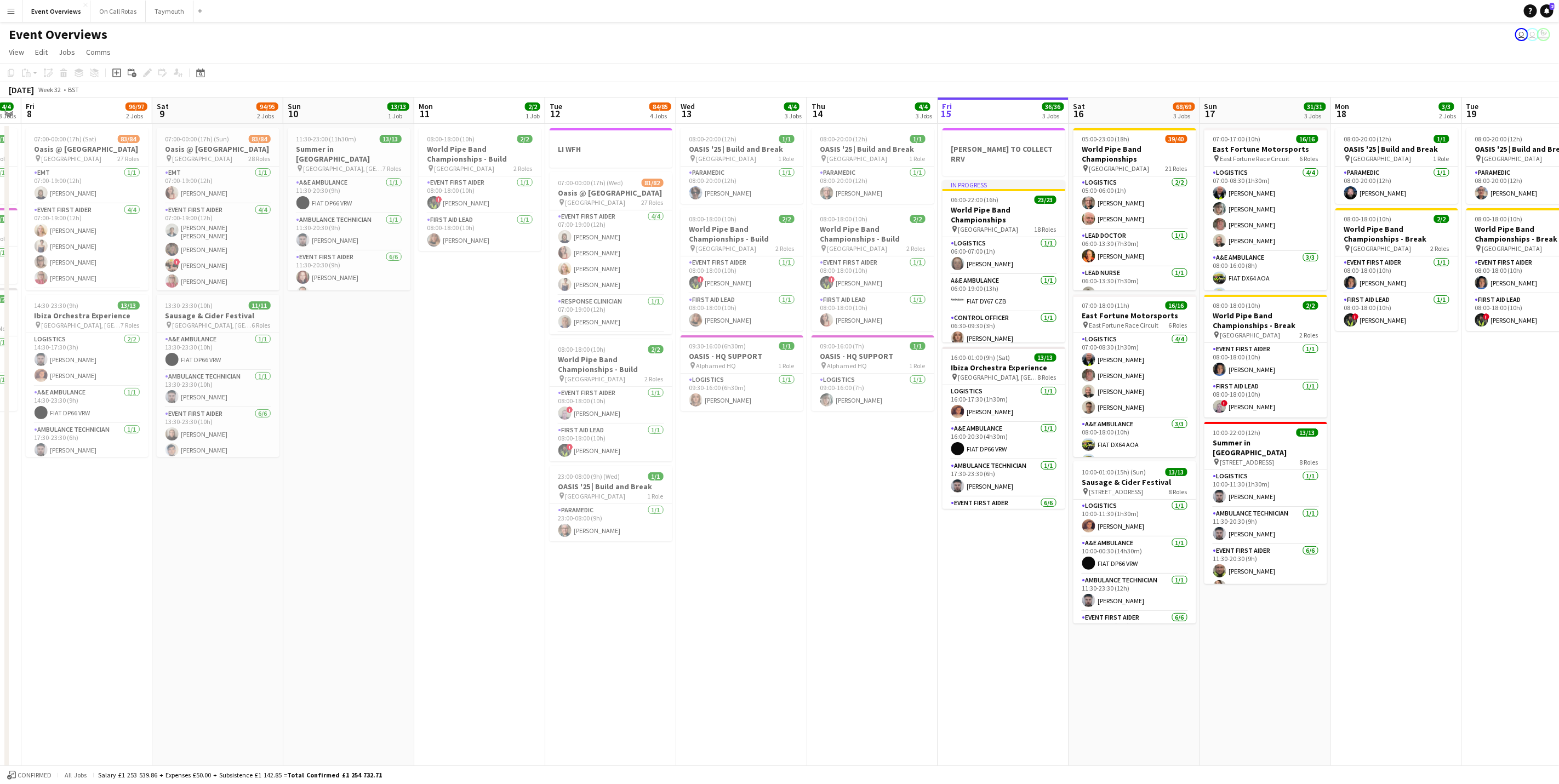
drag, startPoint x: 633, startPoint y: 519, endPoint x: 8, endPoint y: 388, distance: 638.6
click at [0, 388] on html "Menu Boards Boards Boards All jobs Status Workforce Workforce My Workforce Recr…" at bounding box center [779, 430] width 1559 height 860
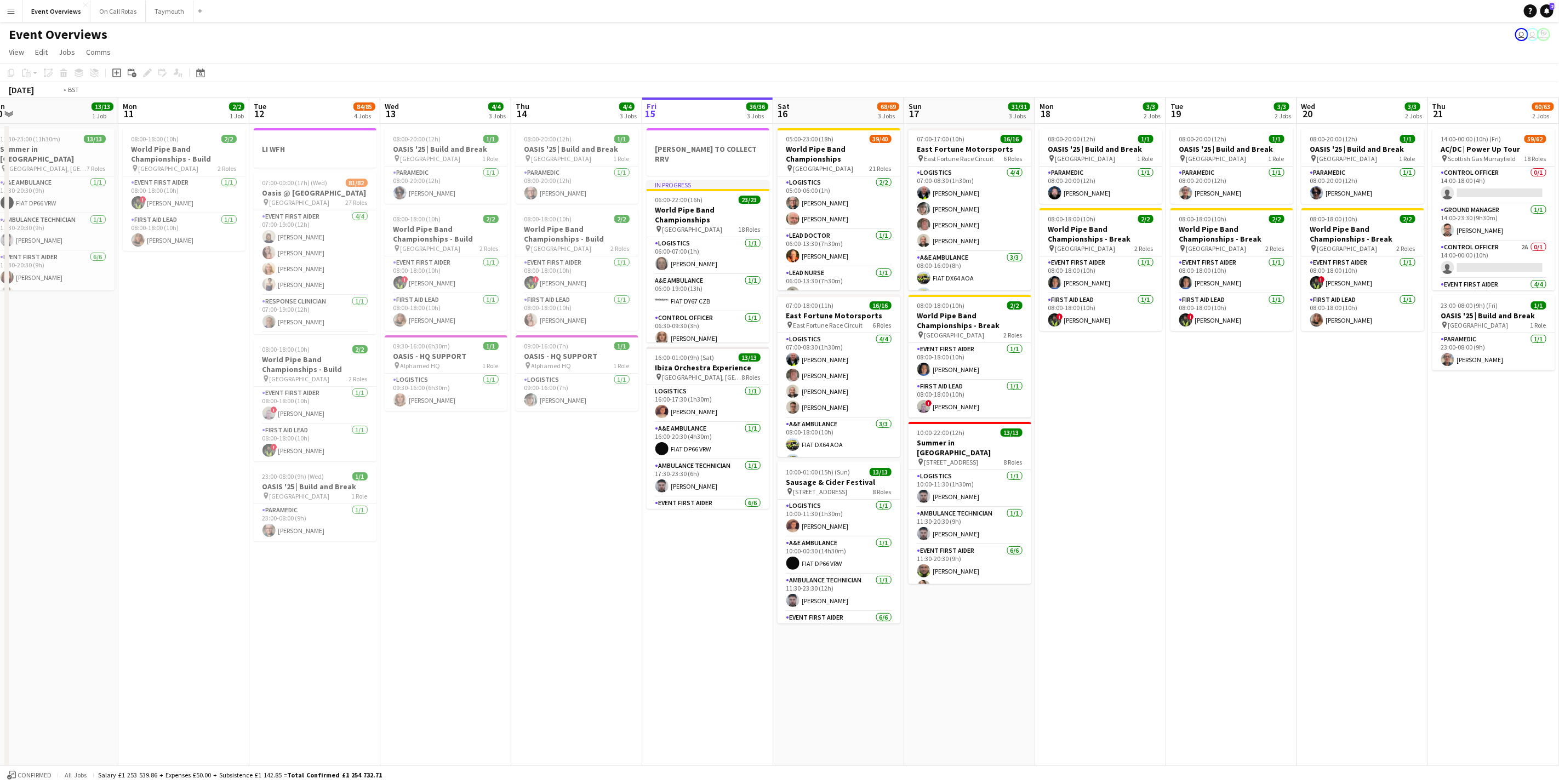
scroll to position [0, 328]
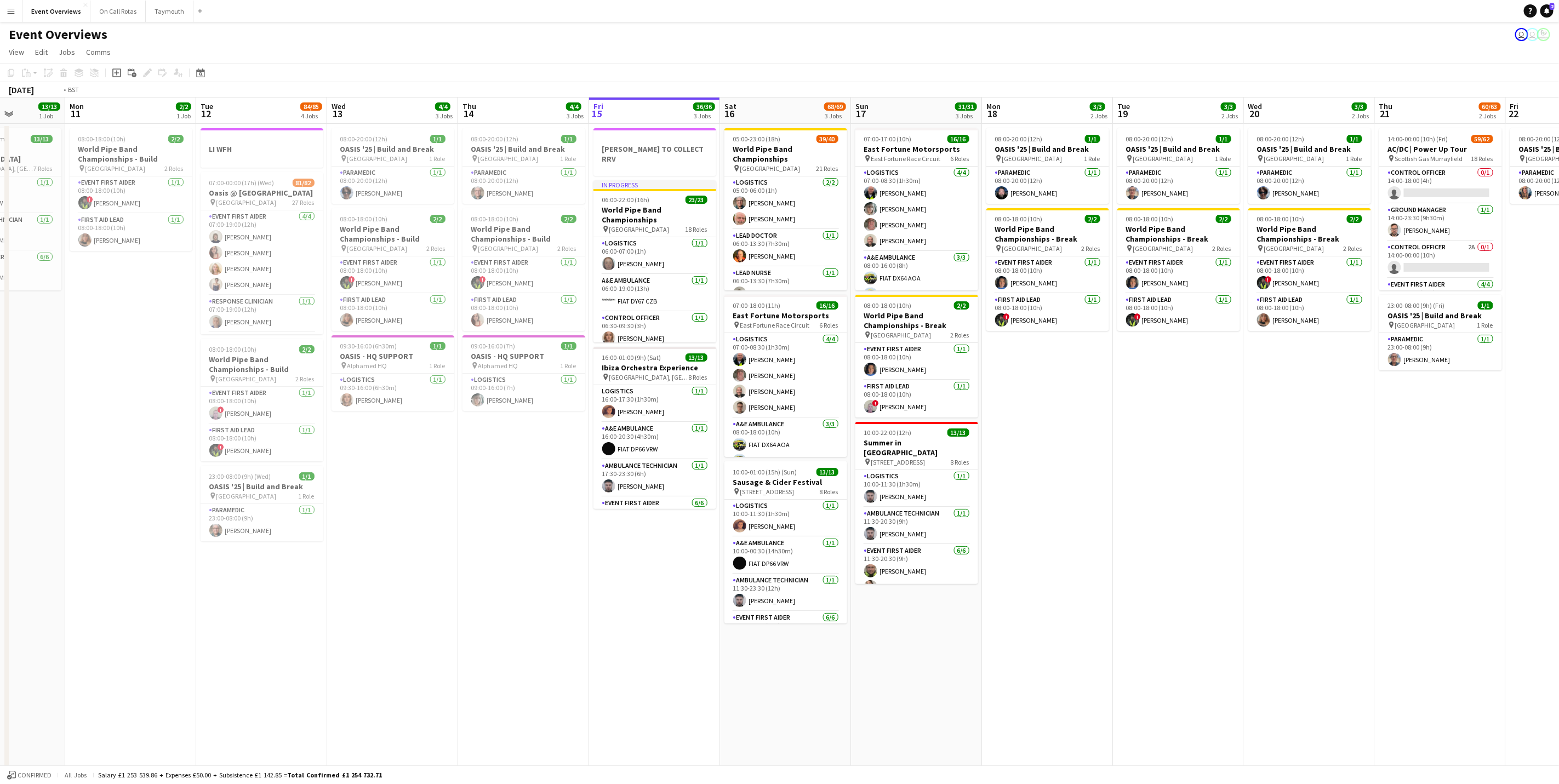
drag, startPoint x: 507, startPoint y: 574, endPoint x: 461, endPoint y: 566, distance: 46.7
click at [461, 566] on app-calendar-viewport "Fri 8 96/97 2 Jobs Sat 9 94/95 2 Jobs Sun 10 13/13 1 Job Mon 11 2/2 1 Job Tue 1…" at bounding box center [779, 469] width 1559 height 744
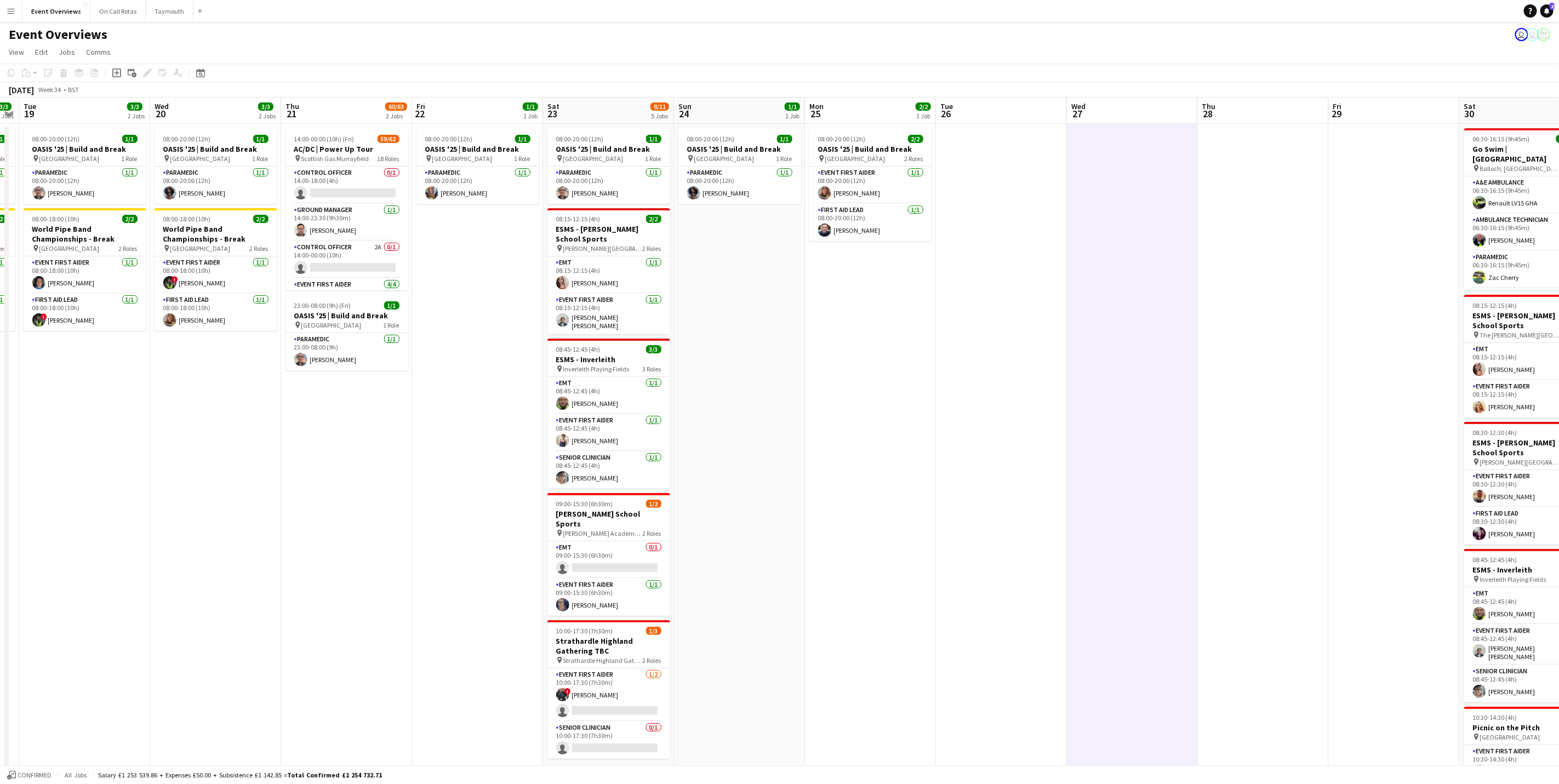
scroll to position [0, 443]
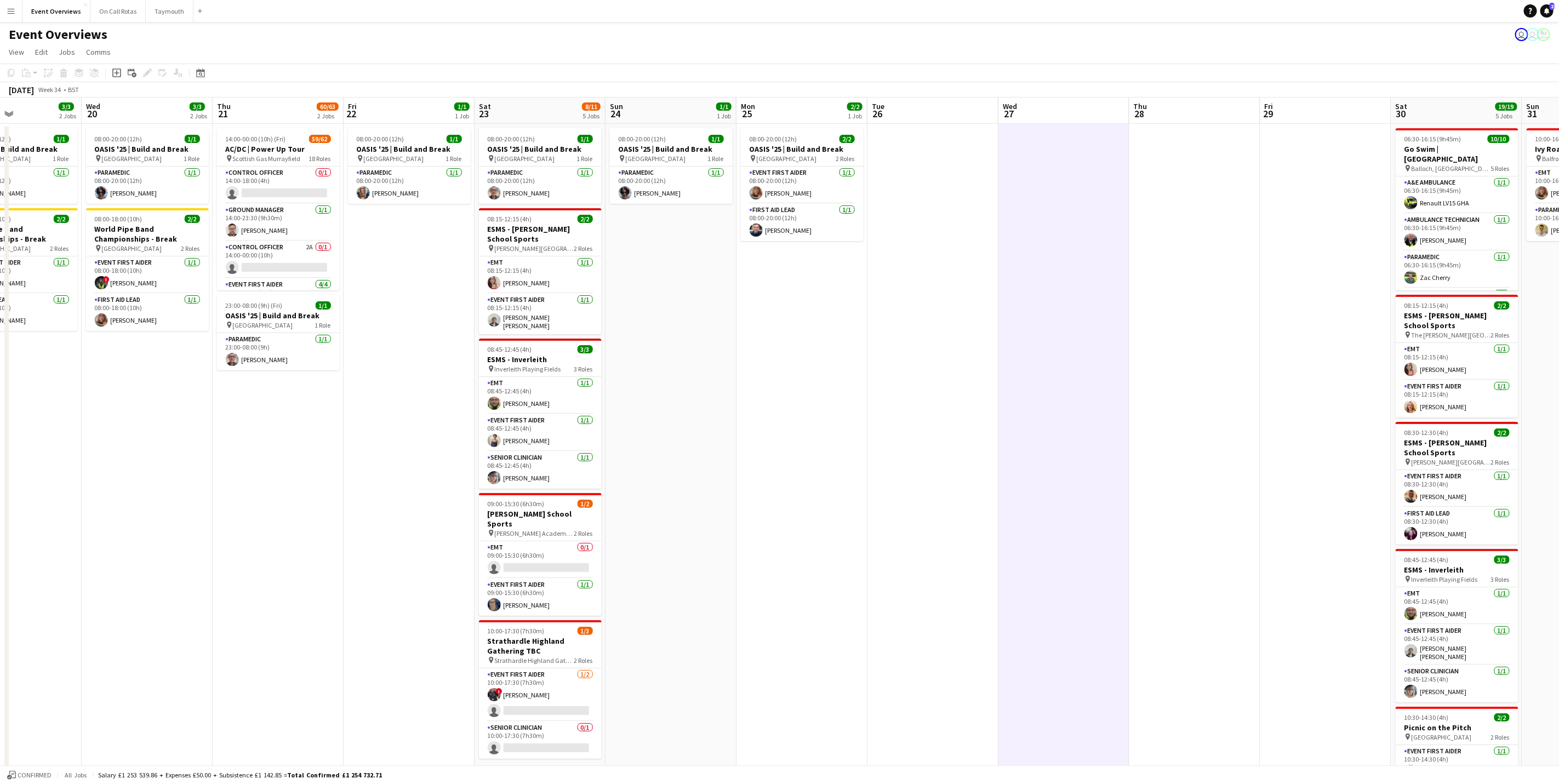
drag, startPoint x: 1272, startPoint y: 504, endPoint x: 242, endPoint y: 464, distance: 1030.8
click at [242, 464] on app-calendar-viewport "Sat 16 68/69 3 Jobs Sun 17 31/31 3 Jobs Mon 18 3/3 2 Jobs Tue 19 3/3 2 Jobs Wed…" at bounding box center [779, 469] width 1559 height 744
